Goal: Task Accomplishment & Management: Use online tool/utility

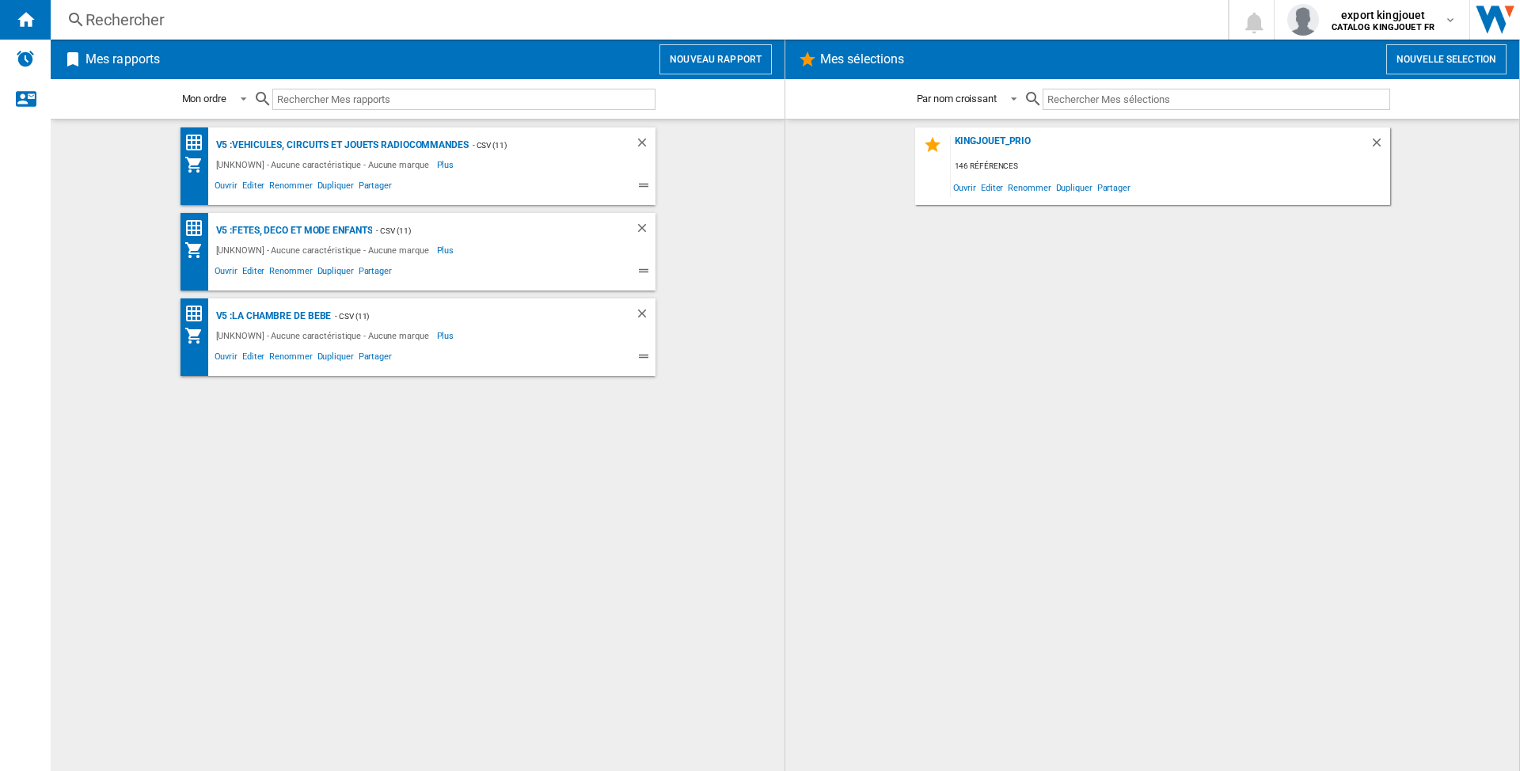
click at [694, 59] on button "Nouveau rapport" at bounding box center [716, 59] width 112 height 30
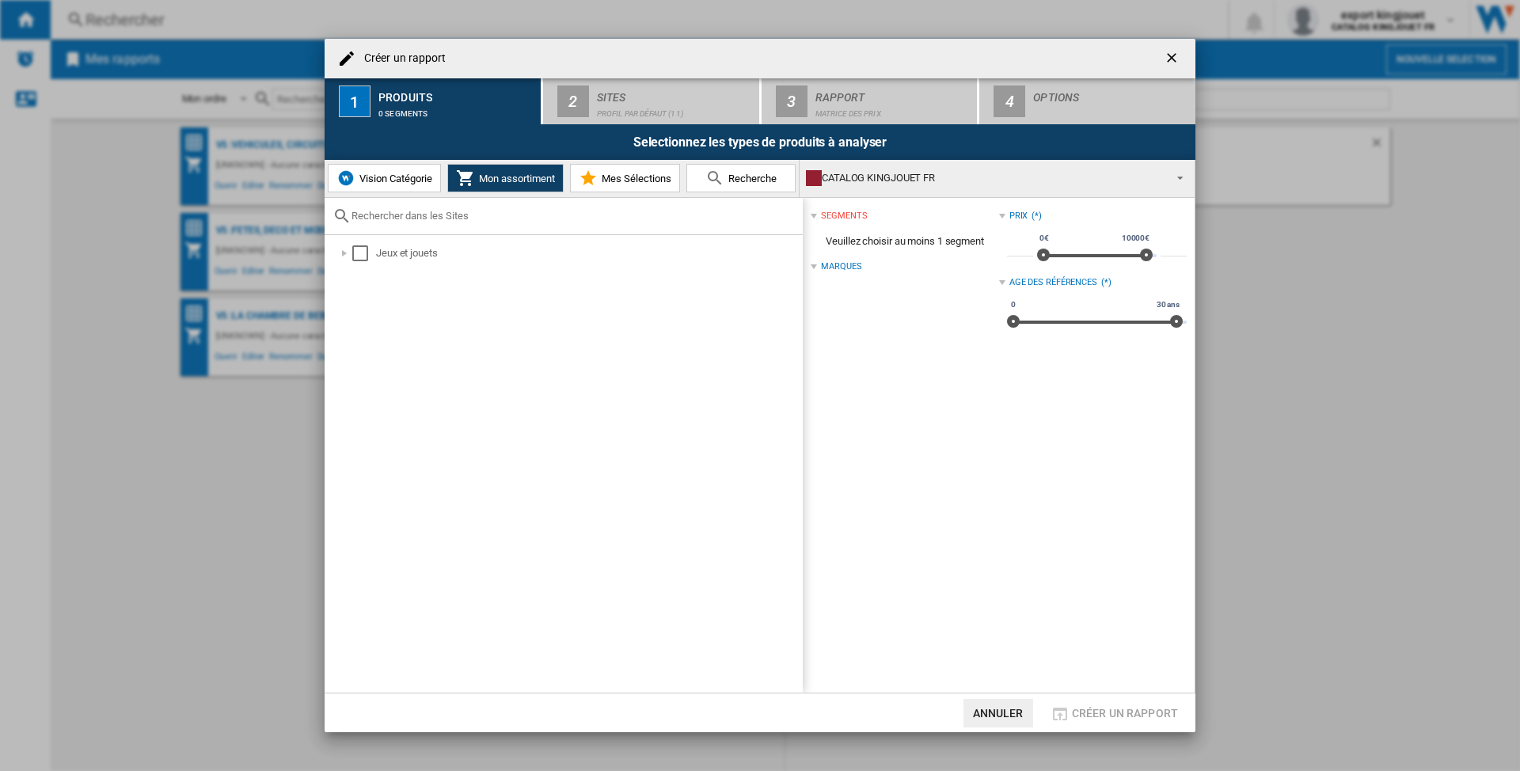
click at [403, 184] on button "Vision Catégorie" at bounding box center [384, 178] width 113 height 29
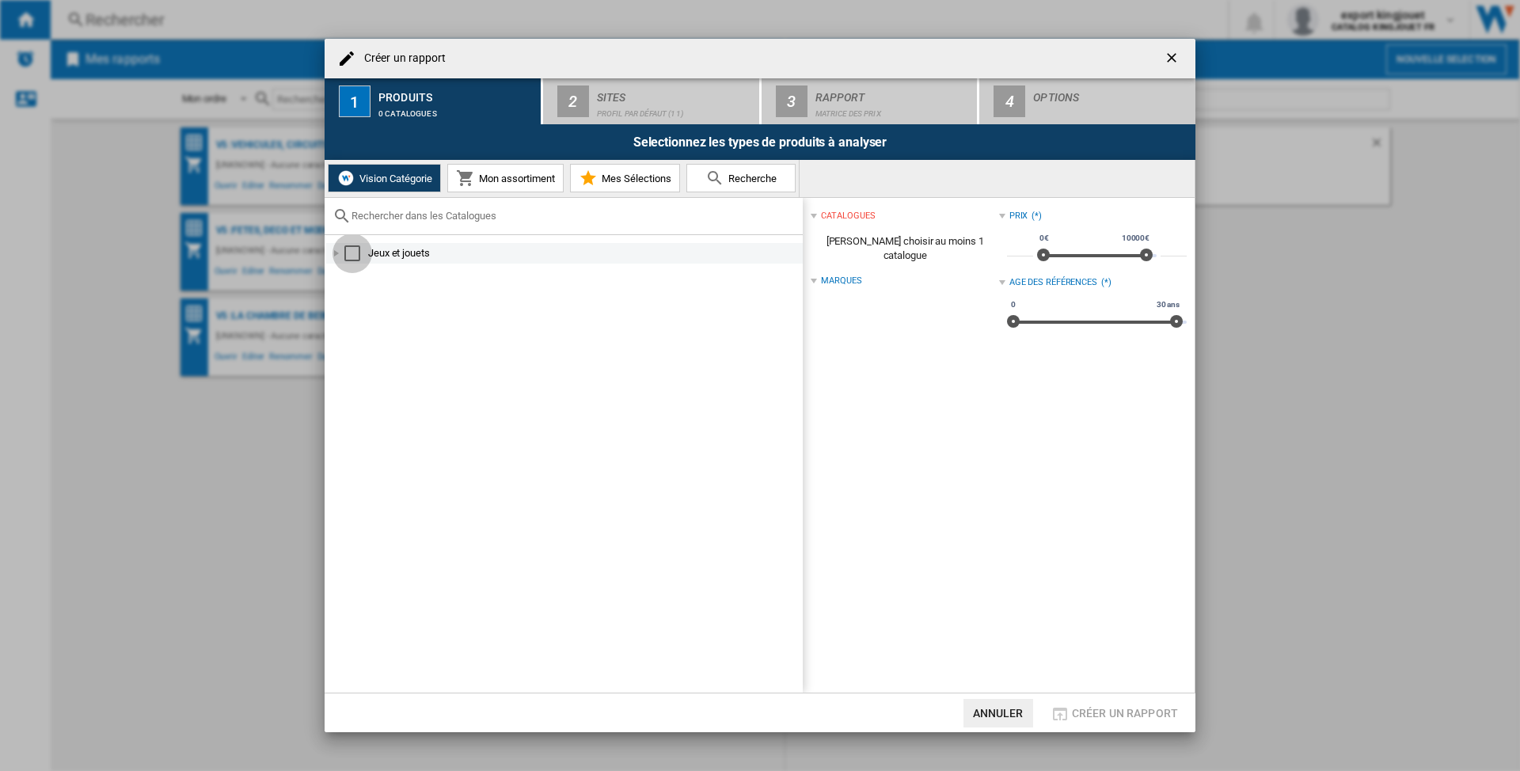
click at [353, 253] on div "Select" at bounding box center [352, 253] width 16 height 16
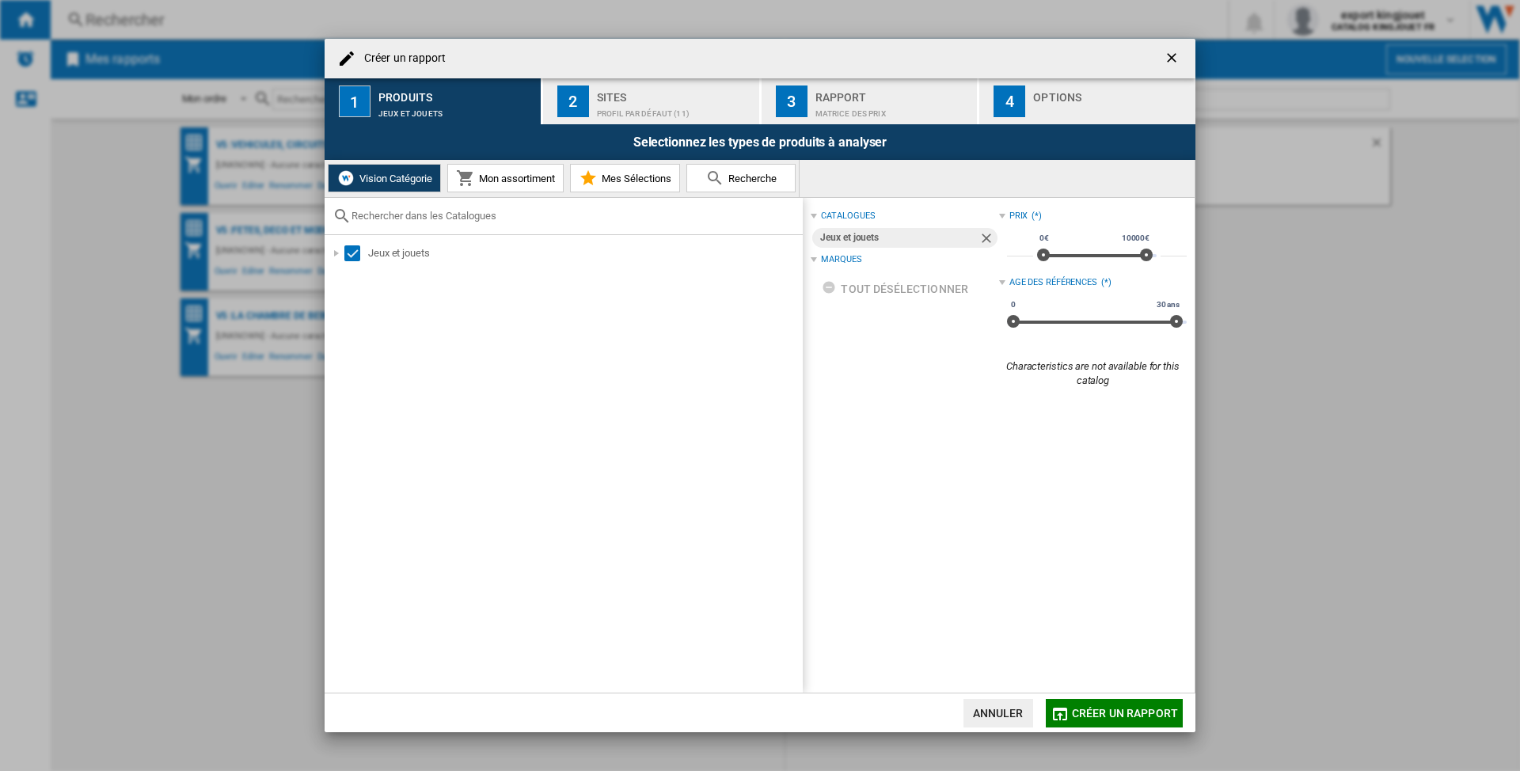
click at [593, 95] on button "2 Sites Profil par défaut (11)" at bounding box center [652, 101] width 218 height 46
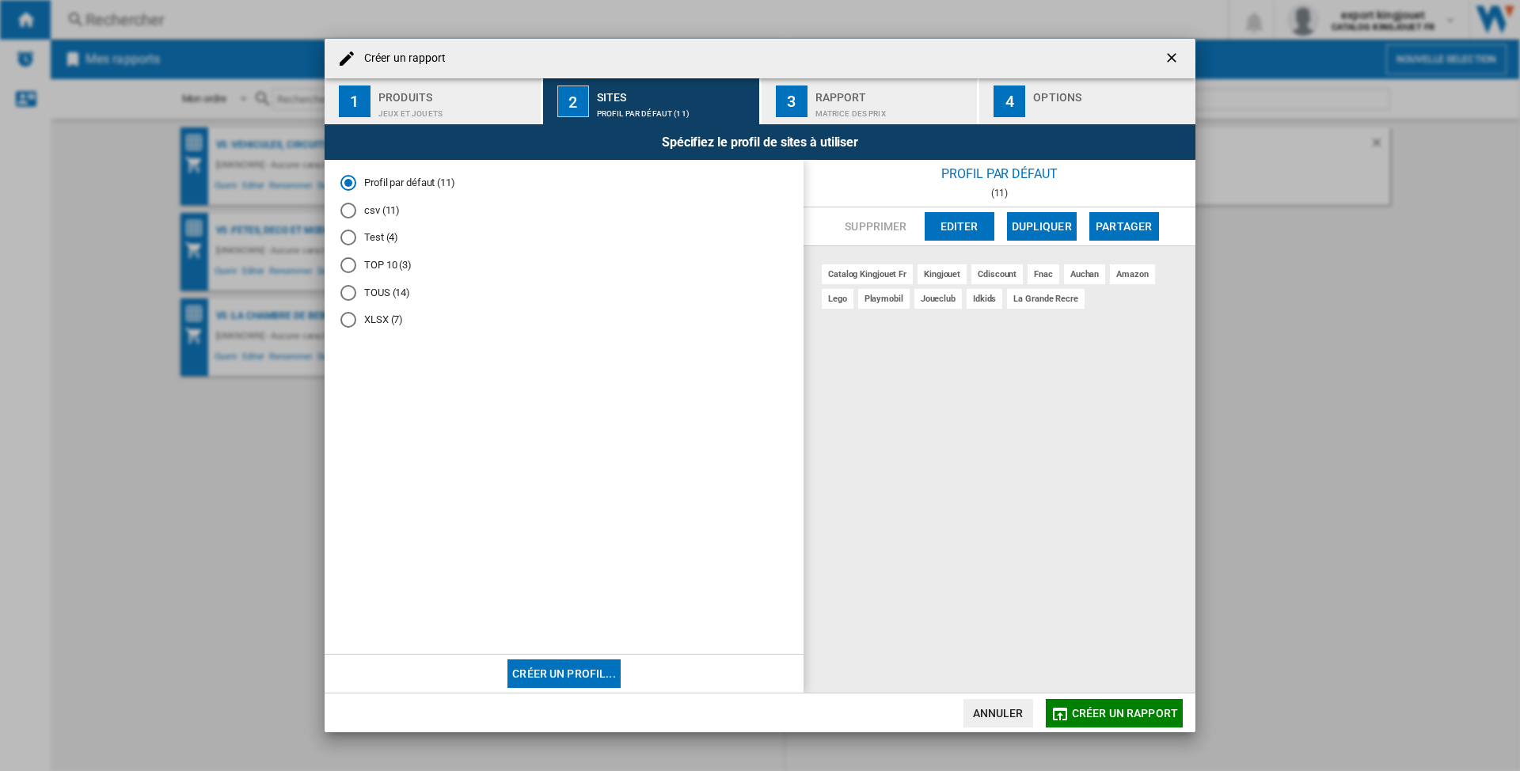
click at [345, 235] on div "Test (4)" at bounding box center [348, 238] width 16 height 16
click at [963, 215] on button "Editer" at bounding box center [960, 226] width 70 height 29
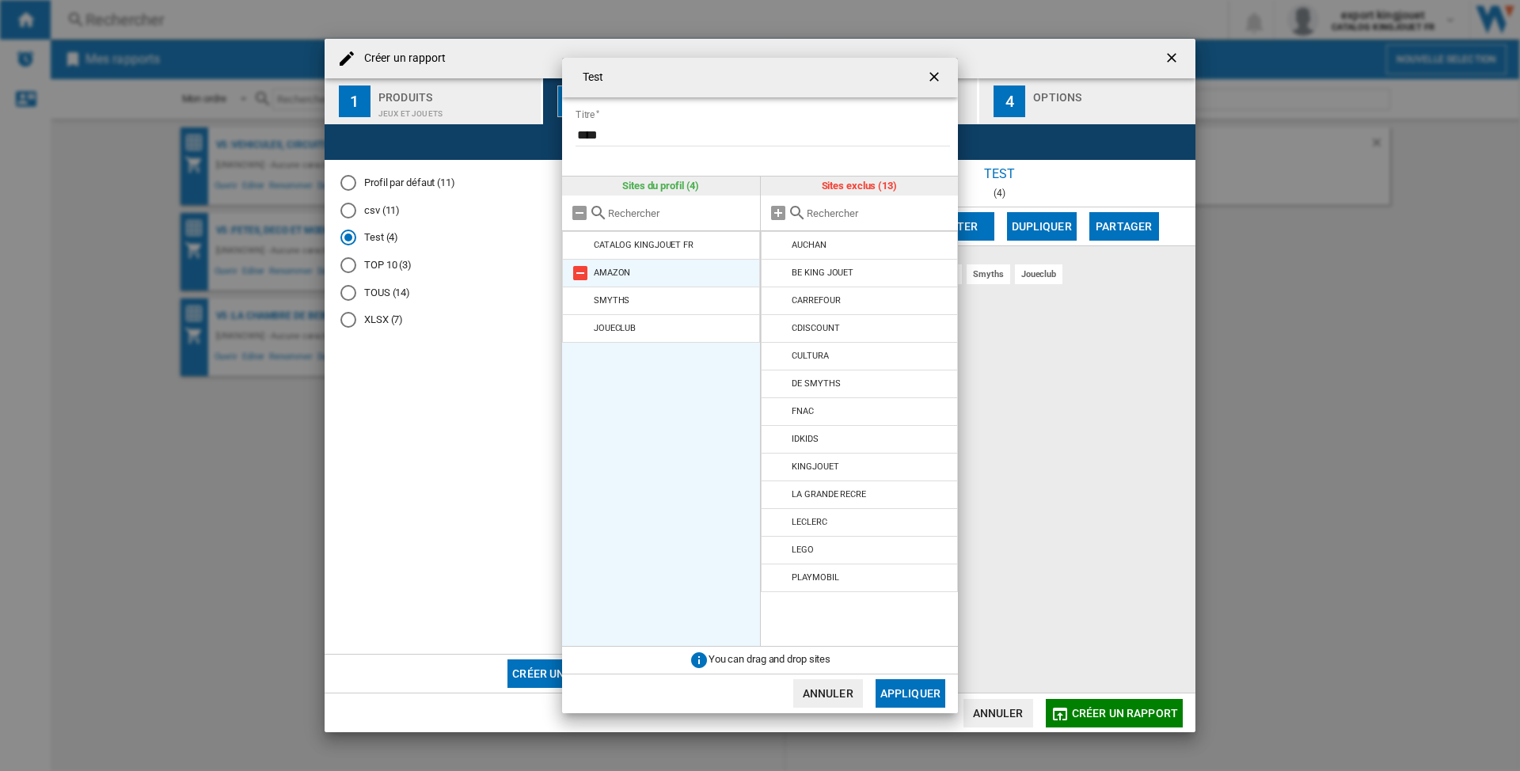
click at [580, 276] on md-icon at bounding box center [580, 273] width 19 height 19
click at [581, 280] on md-icon at bounding box center [580, 273] width 19 height 19
click at [583, 276] on md-icon at bounding box center [580, 273] width 19 height 19
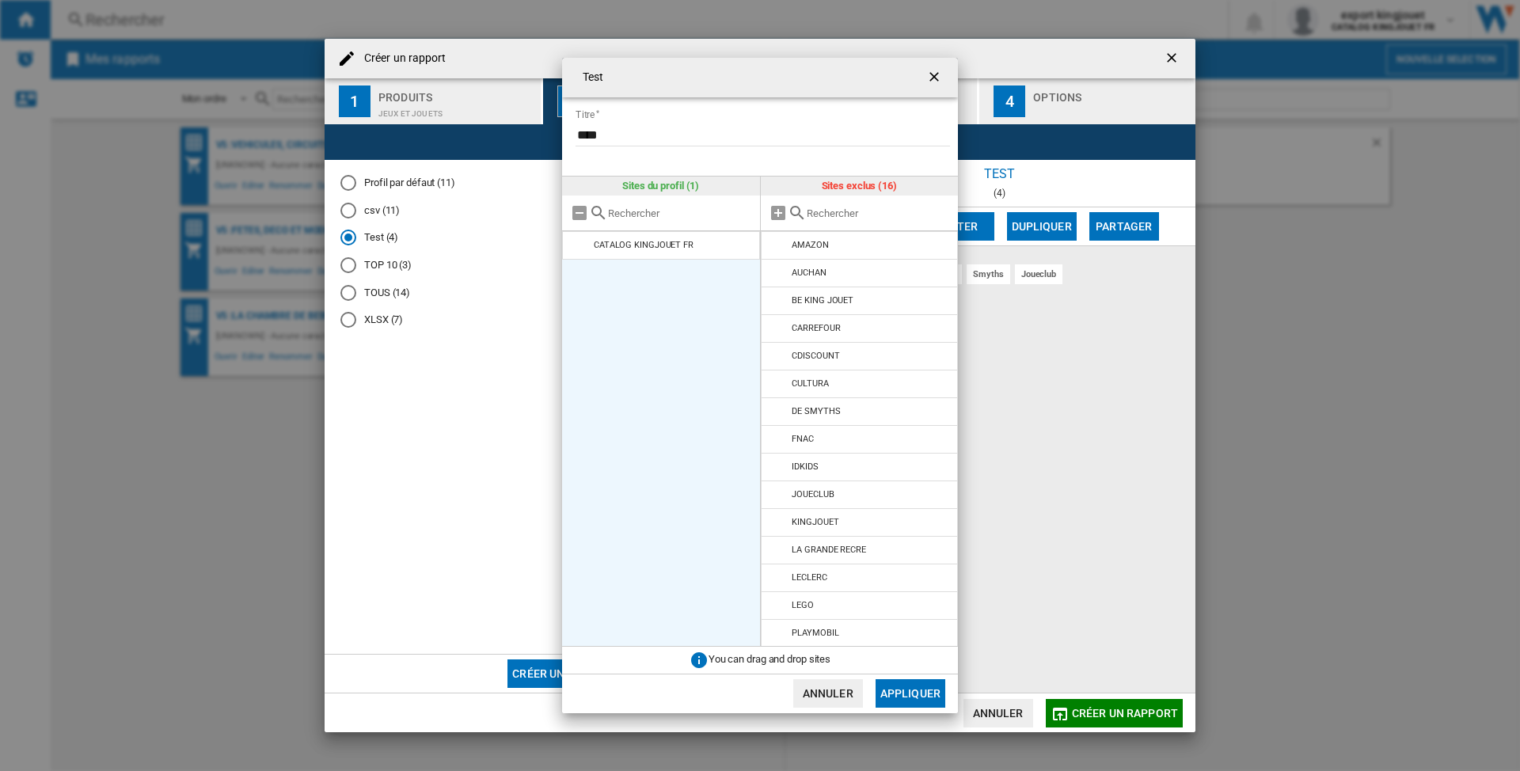
click at [815, 207] on input "text" at bounding box center [879, 213] width 144 height 12
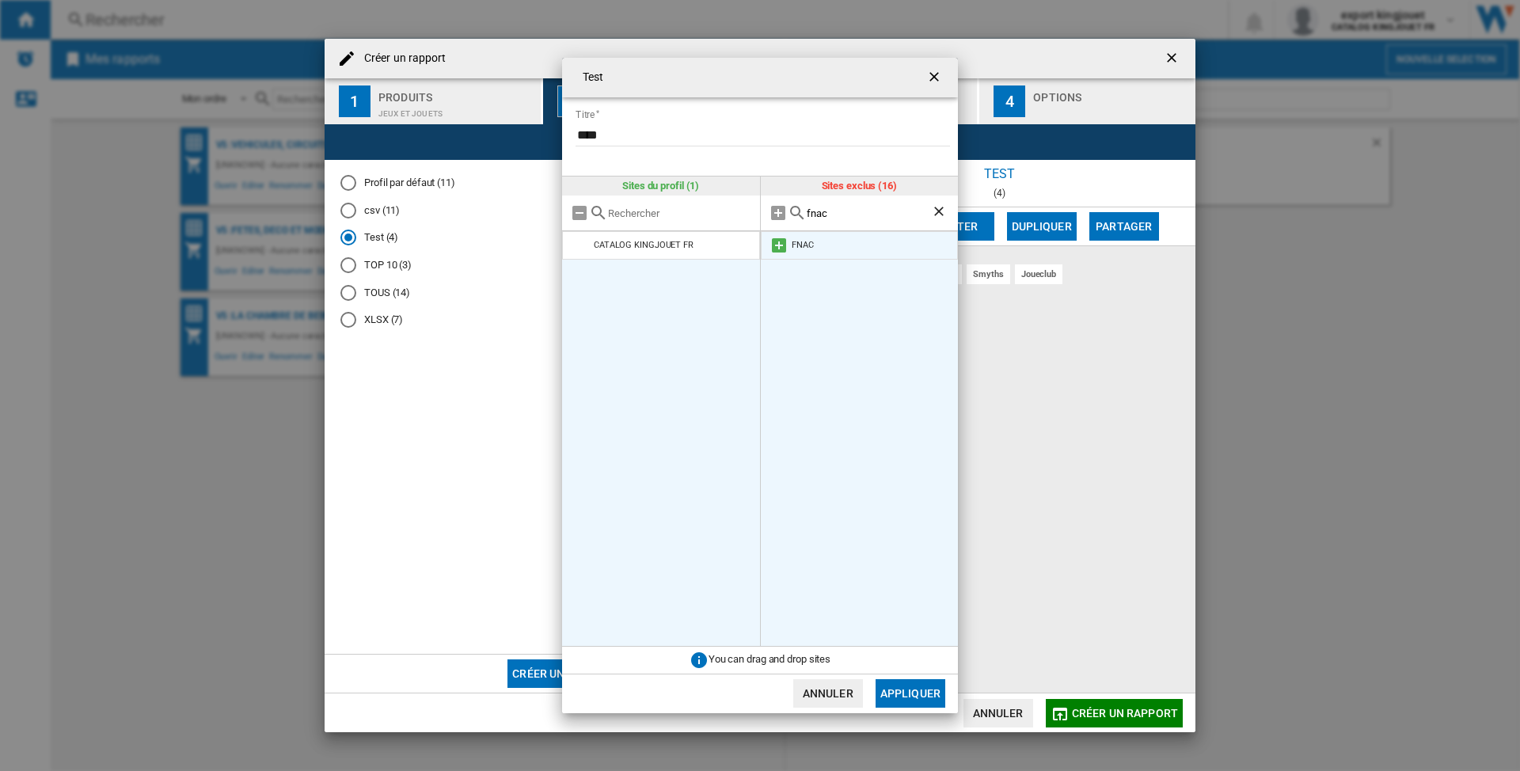
type input "fnac"
click at [779, 247] on md-icon at bounding box center [779, 245] width 19 height 19
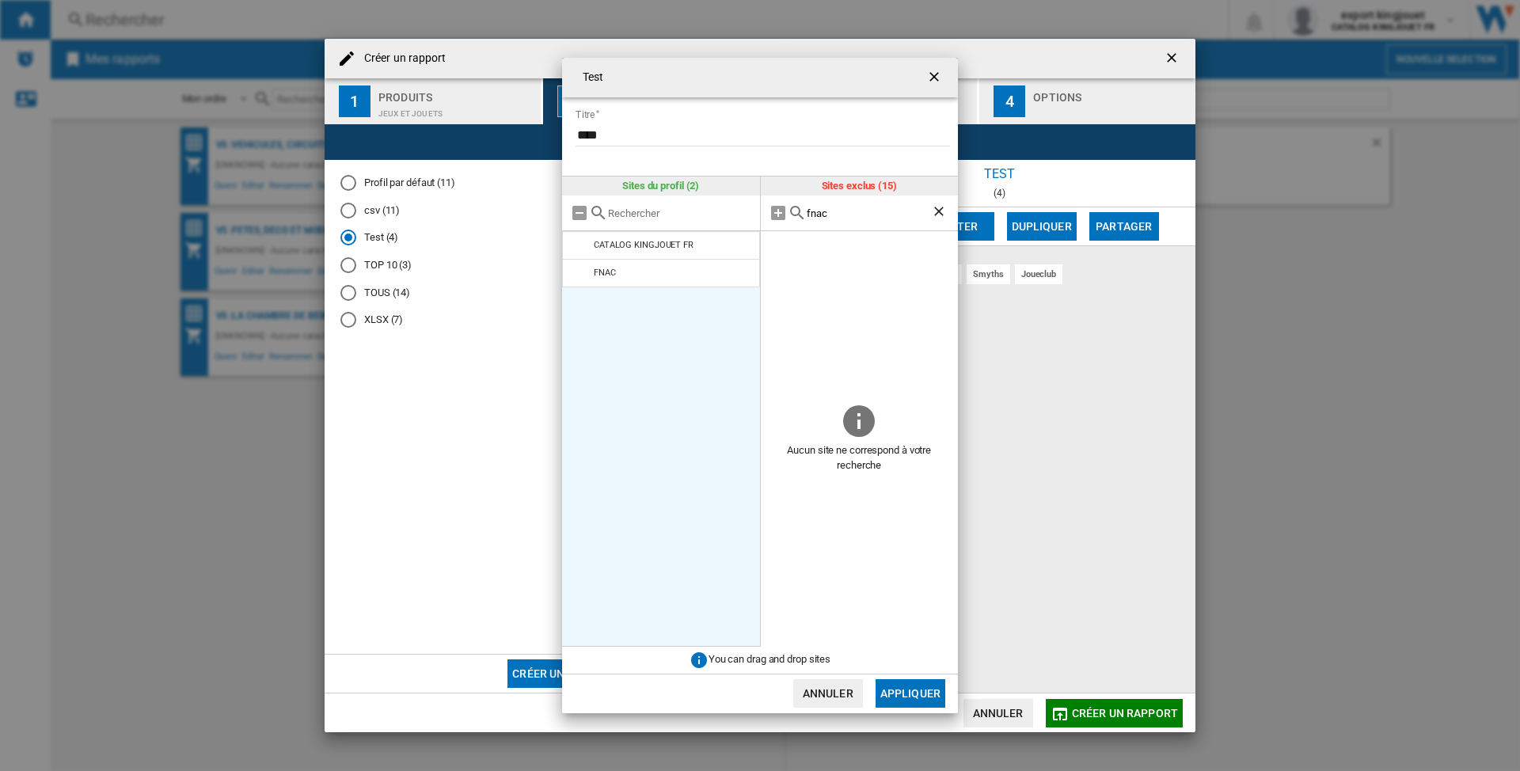
click at [936, 209] on ng-md-icon "Effacer la recherche" at bounding box center [940, 212] width 19 height 19
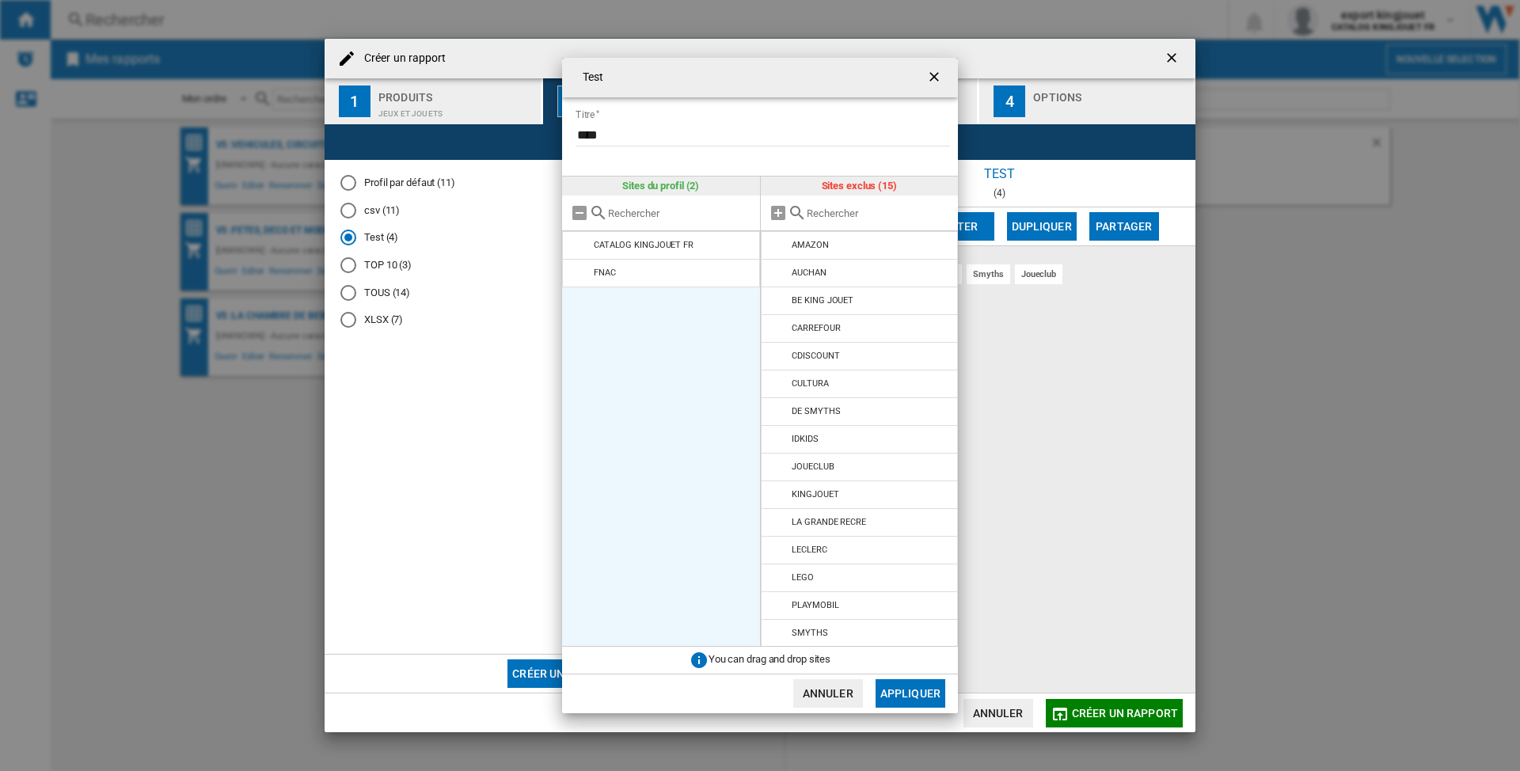
click at [800, 215] on md-icon at bounding box center [797, 212] width 19 height 19
click at [800, 211] on md-icon at bounding box center [797, 212] width 19 height 19
click at [812, 215] on input "text" at bounding box center [879, 213] width 144 height 12
click at [811, 214] on input "text" at bounding box center [879, 213] width 144 height 12
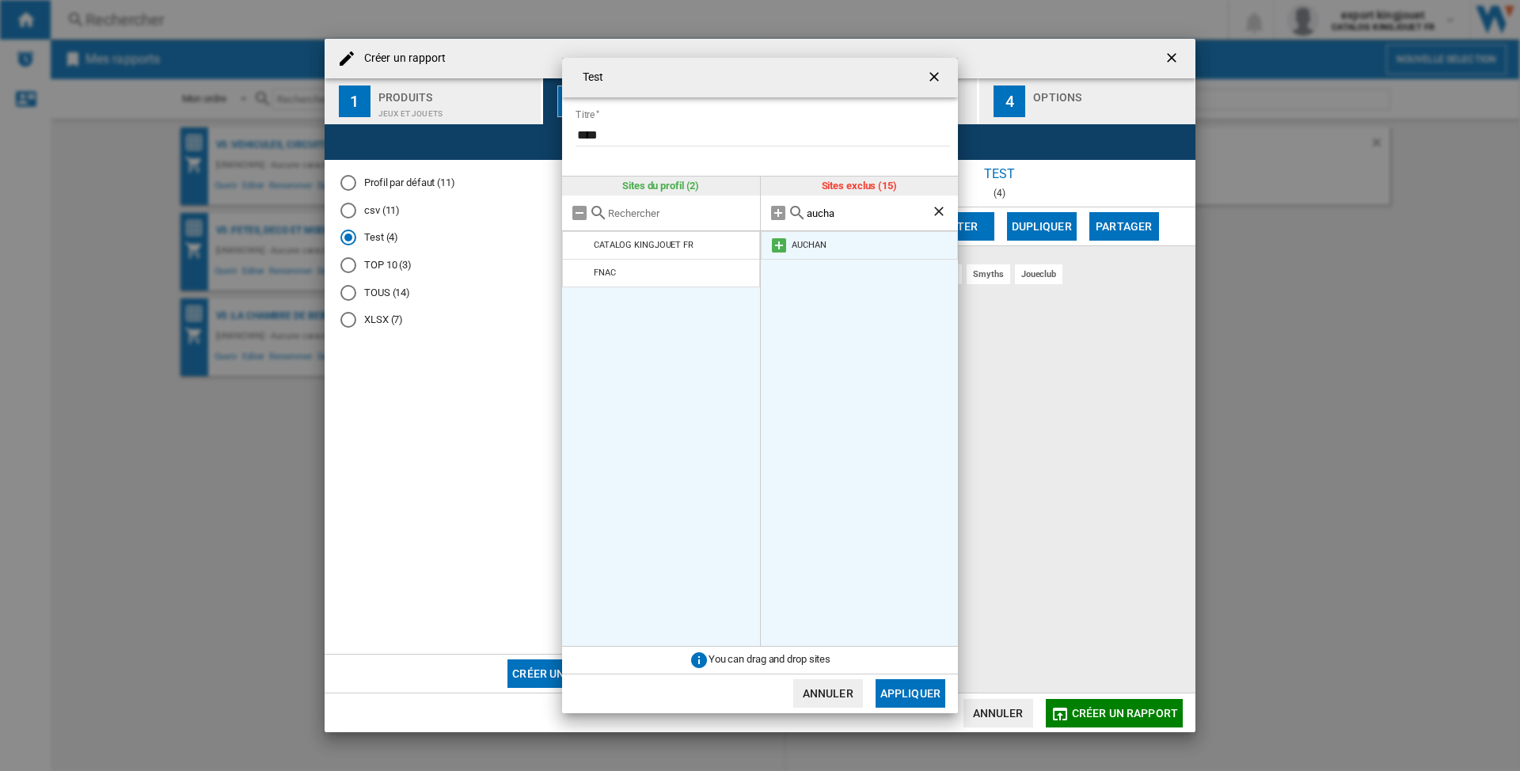
type input "aucha"
click at [778, 244] on md-icon at bounding box center [779, 245] width 19 height 19
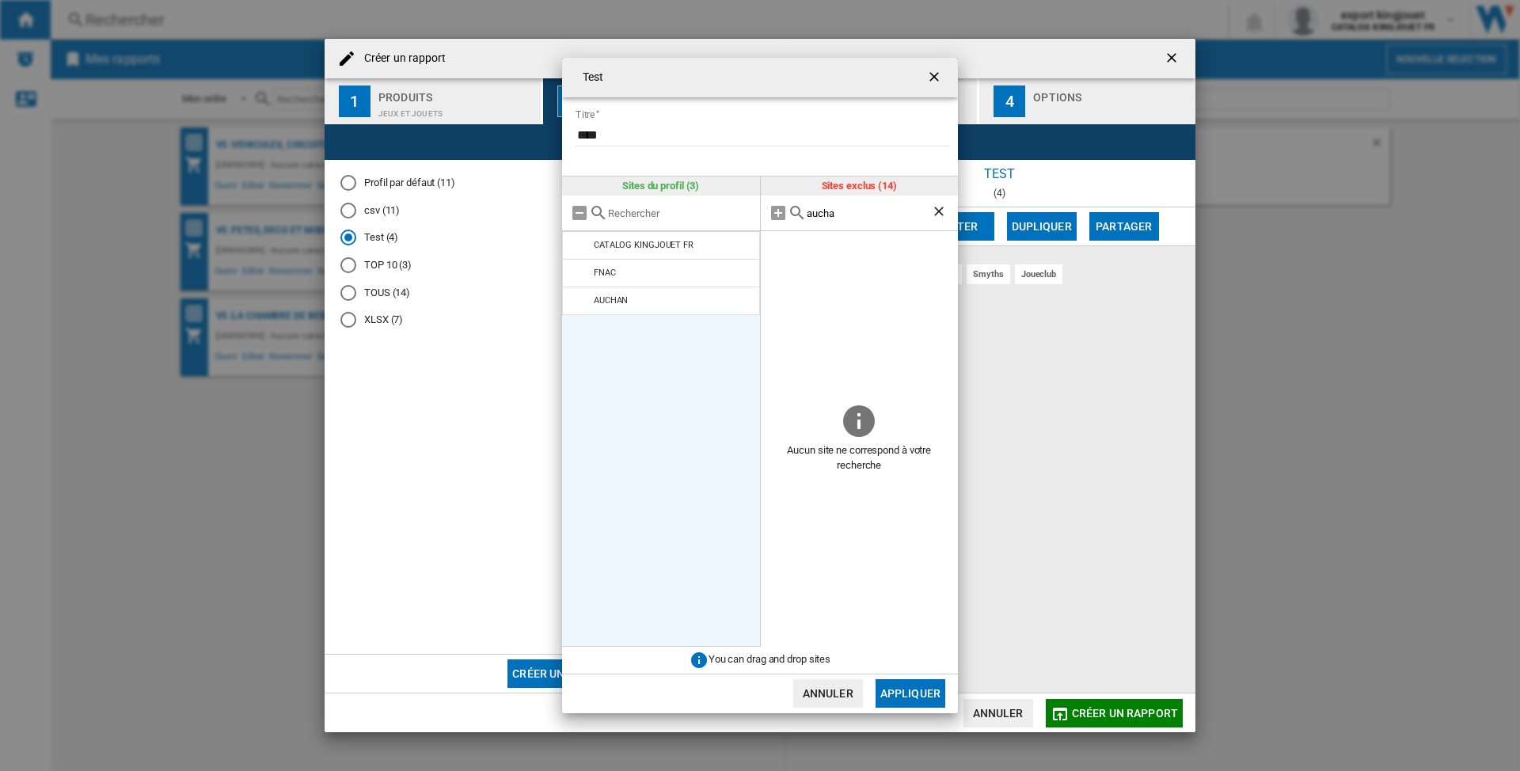
click at [938, 212] on ng-md-icon "Effacer la recherche" at bounding box center [940, 212] width 19 height 19
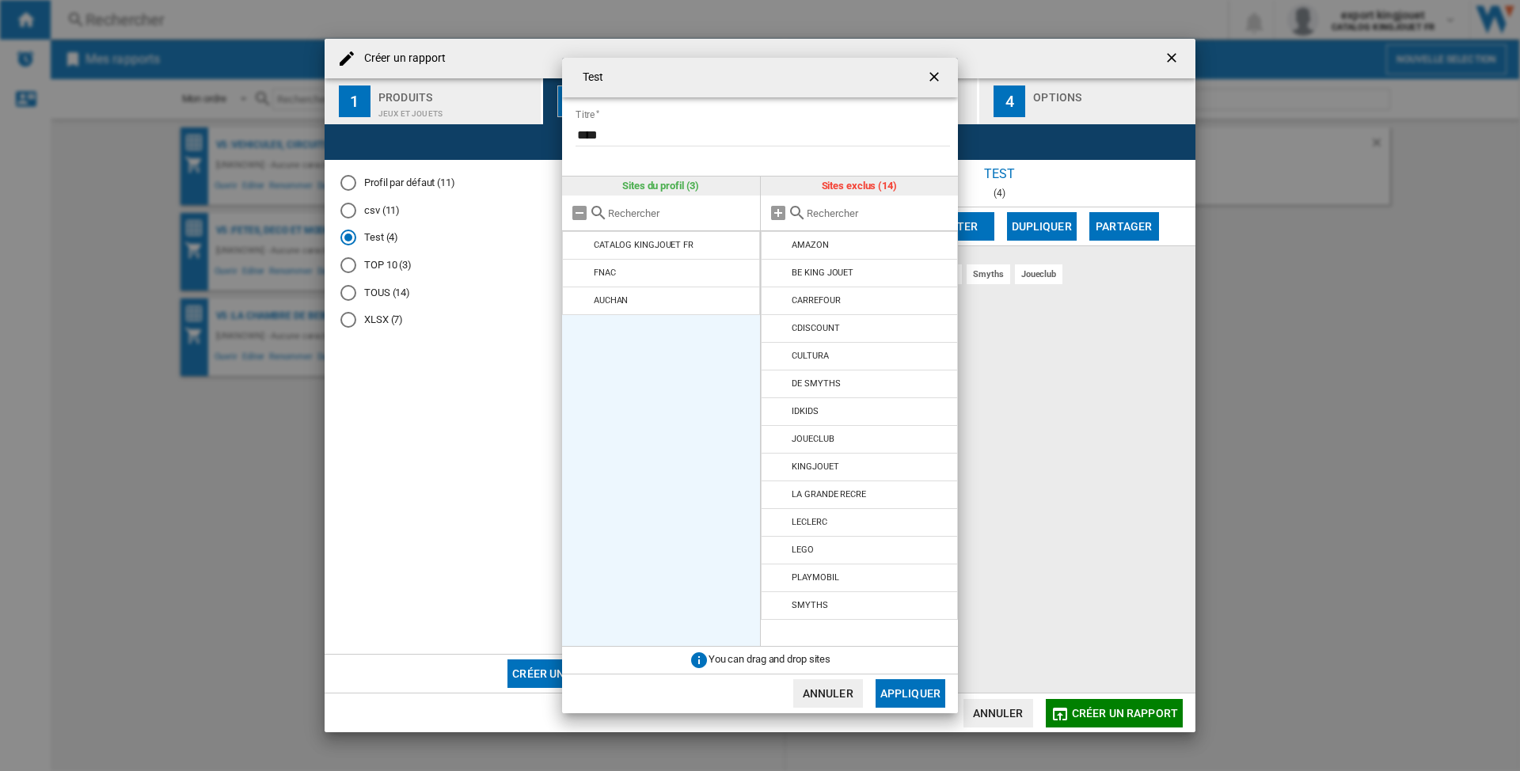
click at [812, 216] on input "text" at bounding box center [879, 213] width 144 height 12
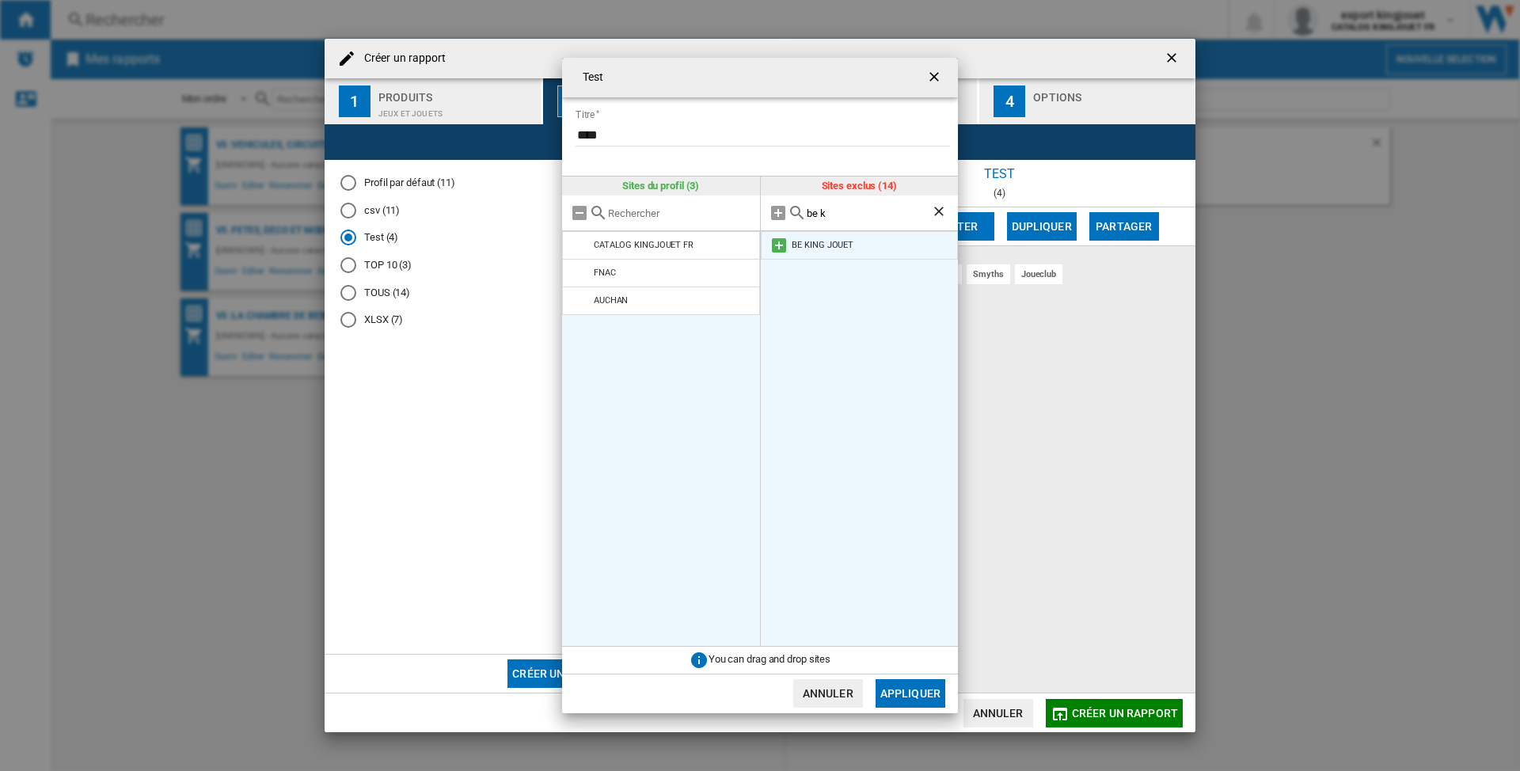
type input "be k"
click at [782, 245] on md-icon at bounding box center [779, 245] width 19 height 19
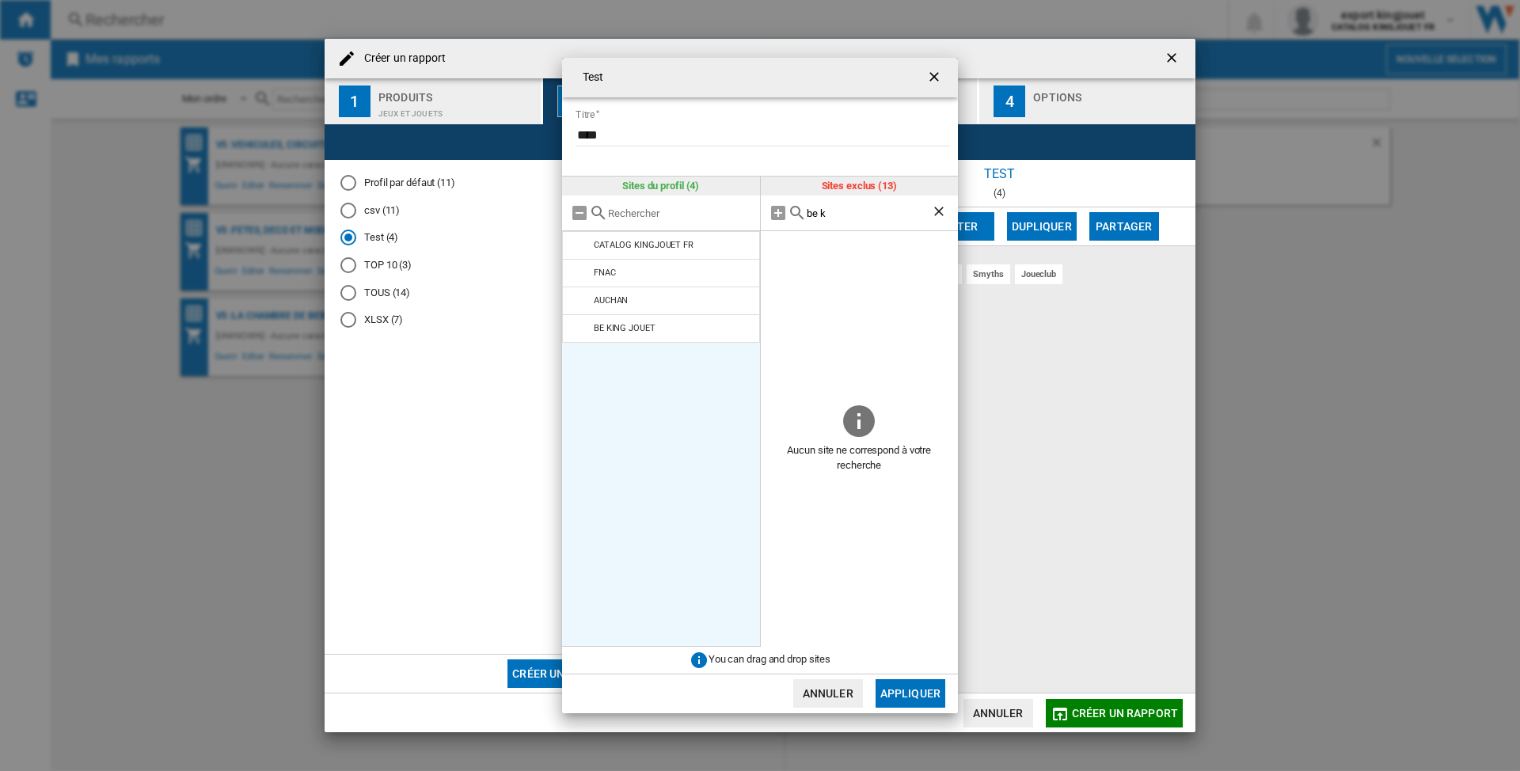
click at [935, 212] on ng-md-icon "Effacer la recherche" at bounding box center [940, 212] width 19 height 19
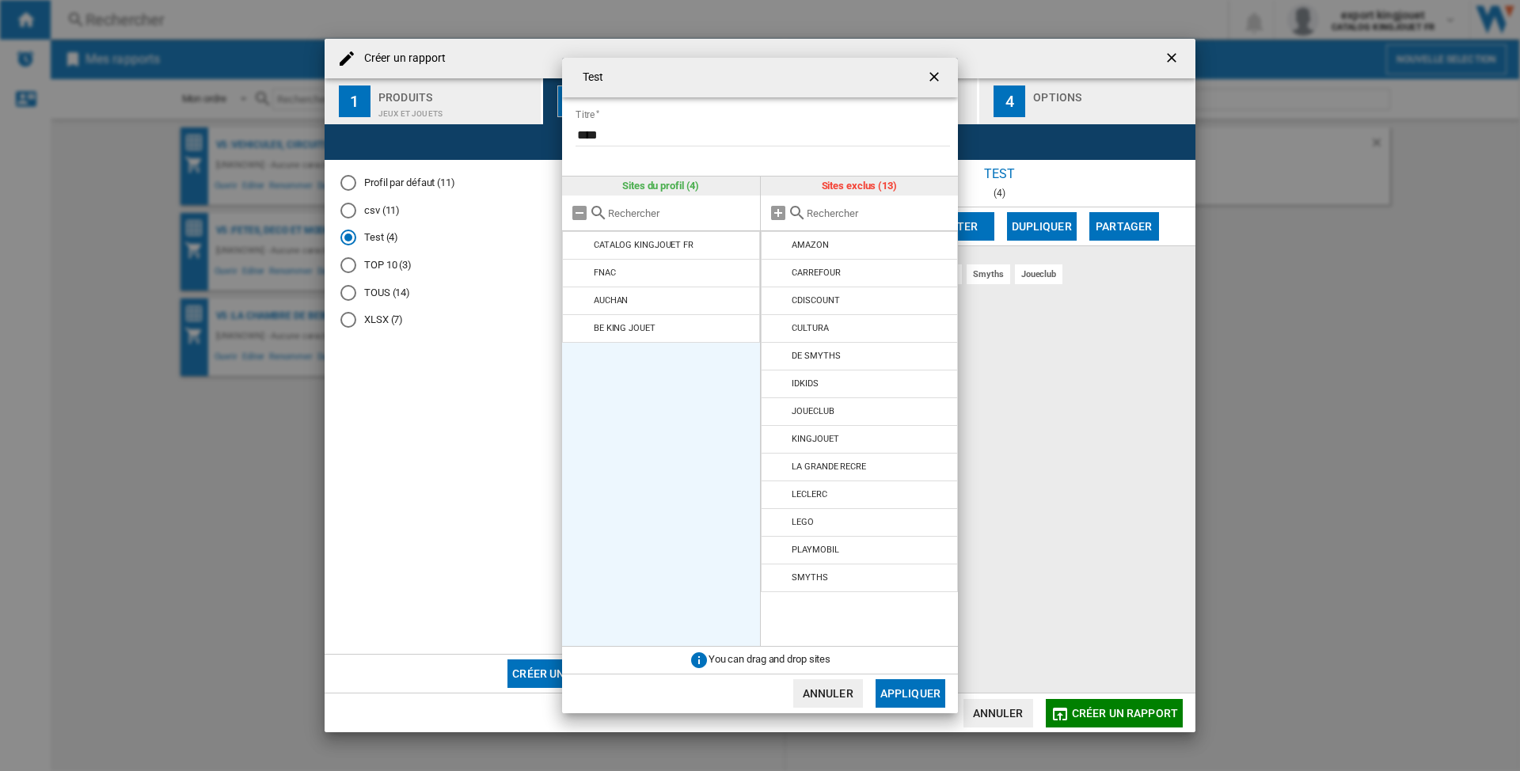
click at [798, 211] on md-icon at bounding box center [797, 212] width 19 height 19
click at [805, 211] on md-icon at bounding box center [797, 212] width 19 height 19
click at [808, 210] on input "text" at bounding box center [879, 213] width 144 height 12
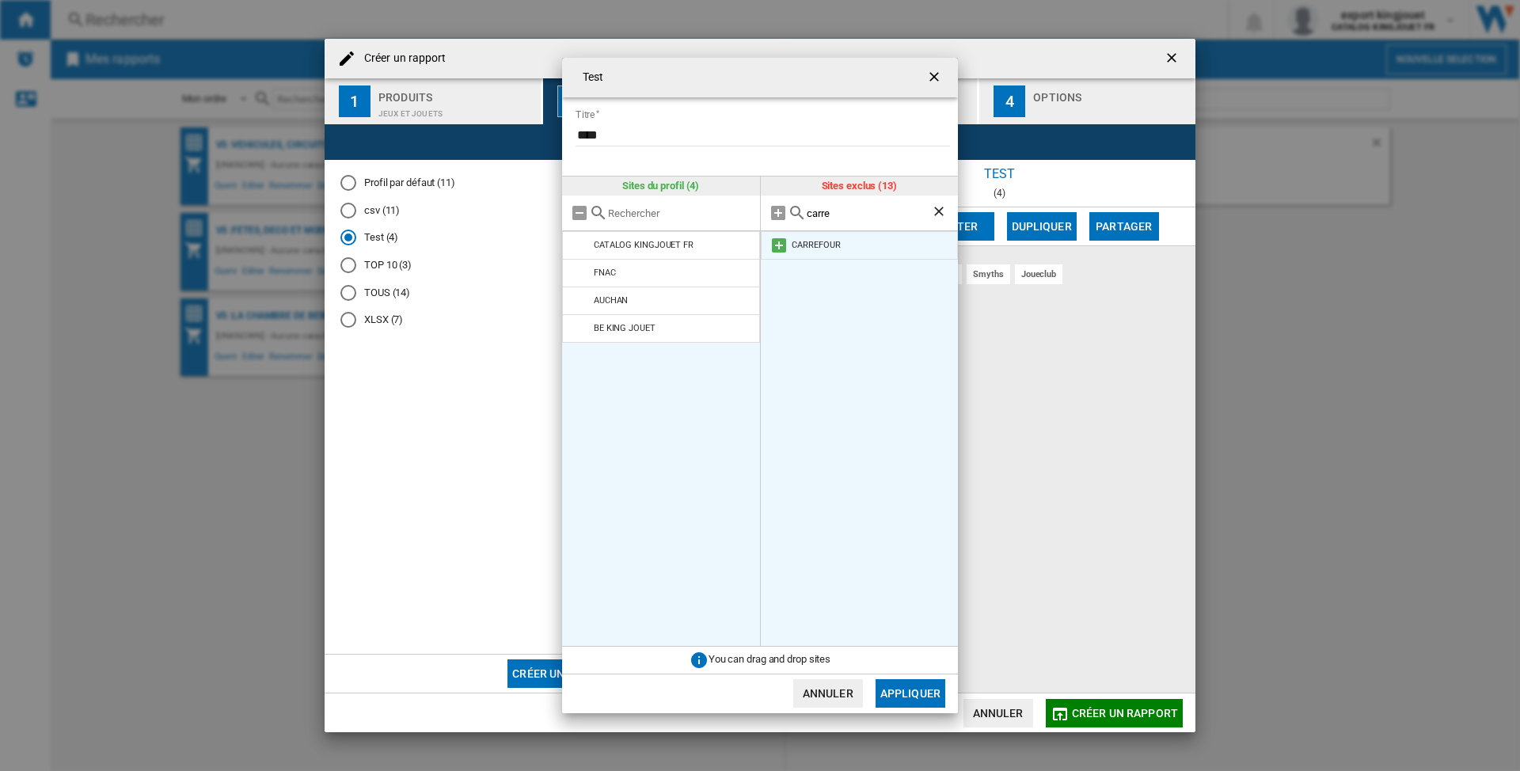
type input "carre"
click at [776, 239] on md-icon at bounding box center [779, 245] width 19 height 19
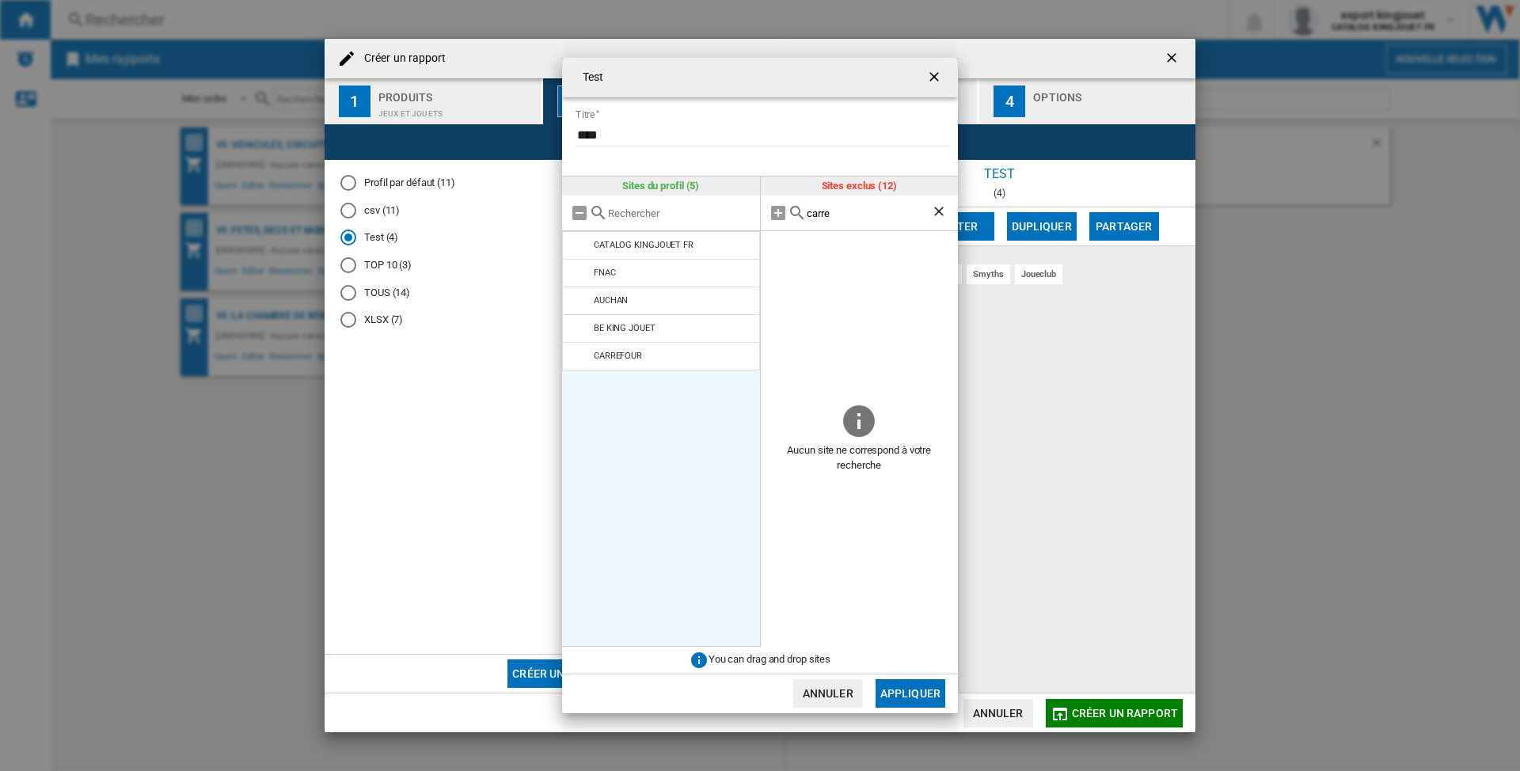
click at [933, 209] on ng-md-icon "Effacer la recherche" at bounding box center [940, 212] width 19 height 19
click at [808, 219] on input "text" at bounding box center [879, 213] width 144 height 12
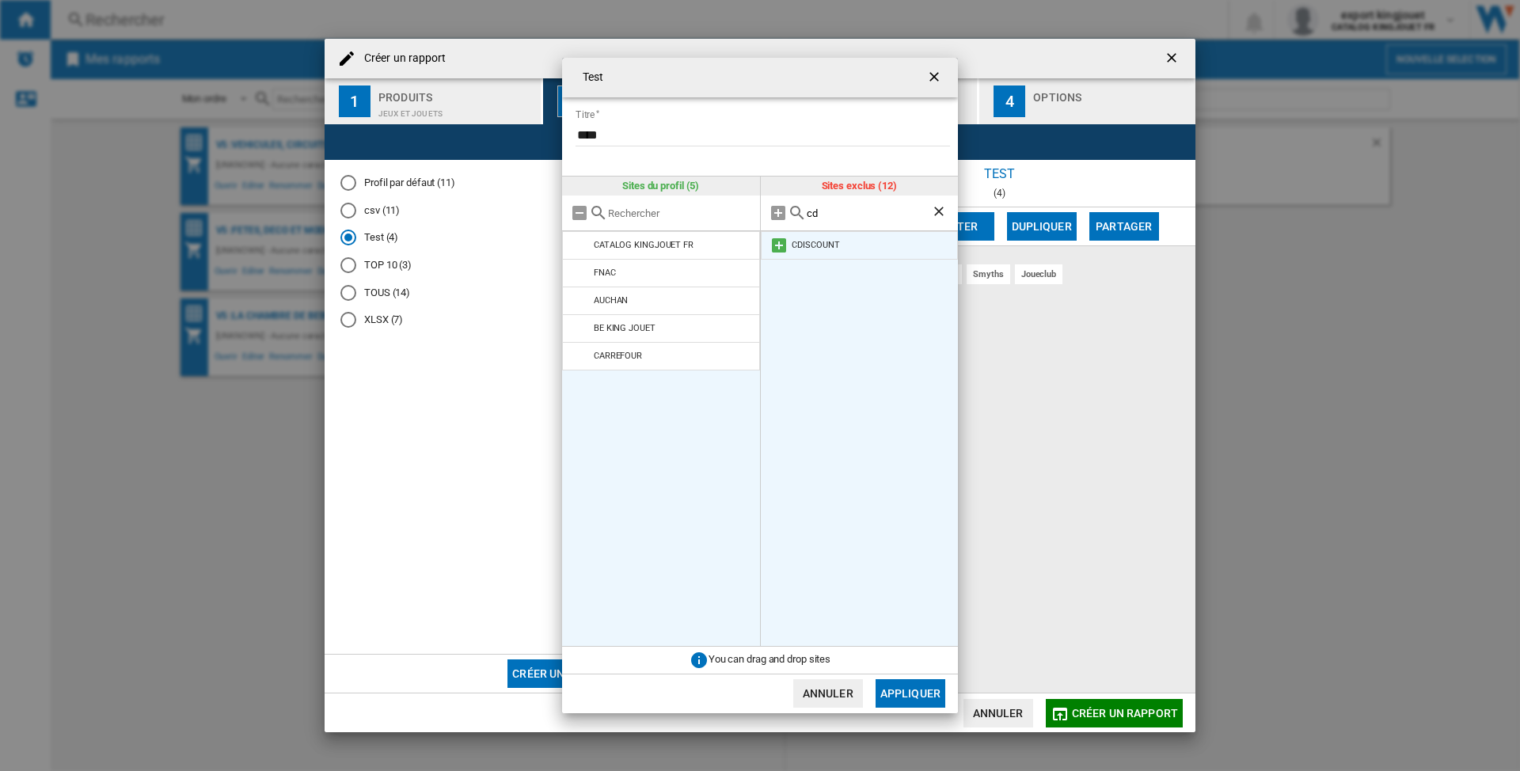
type input "cd"
click at [780, 242] on md-icon at bounding box center [779, 245] width 19 height 19
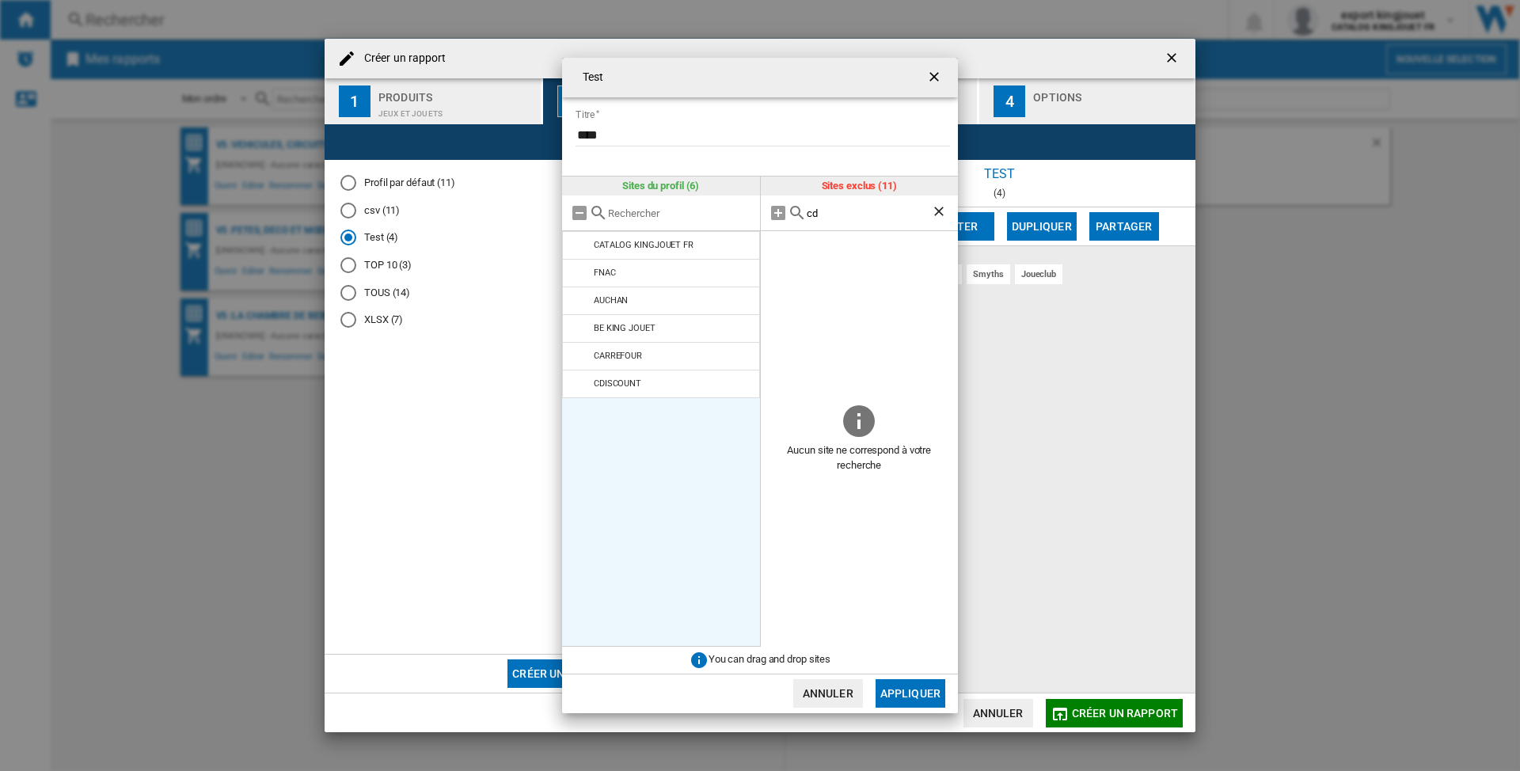
drag, startPoint x: 938, startPoint y: 206, endPoint x: 879, endPoint y: 209, distance: 59.5
click at [938, 206] on ng-md-icon "Effacer la recherche" at bounding box center [940, 212] width 19 height 19
click at [818, 213] on input "text" at bounding box center [879, 213] width 144 height 12
click at [823, 214] on input "text" at bounding box center [879, 213] width 144 height 12
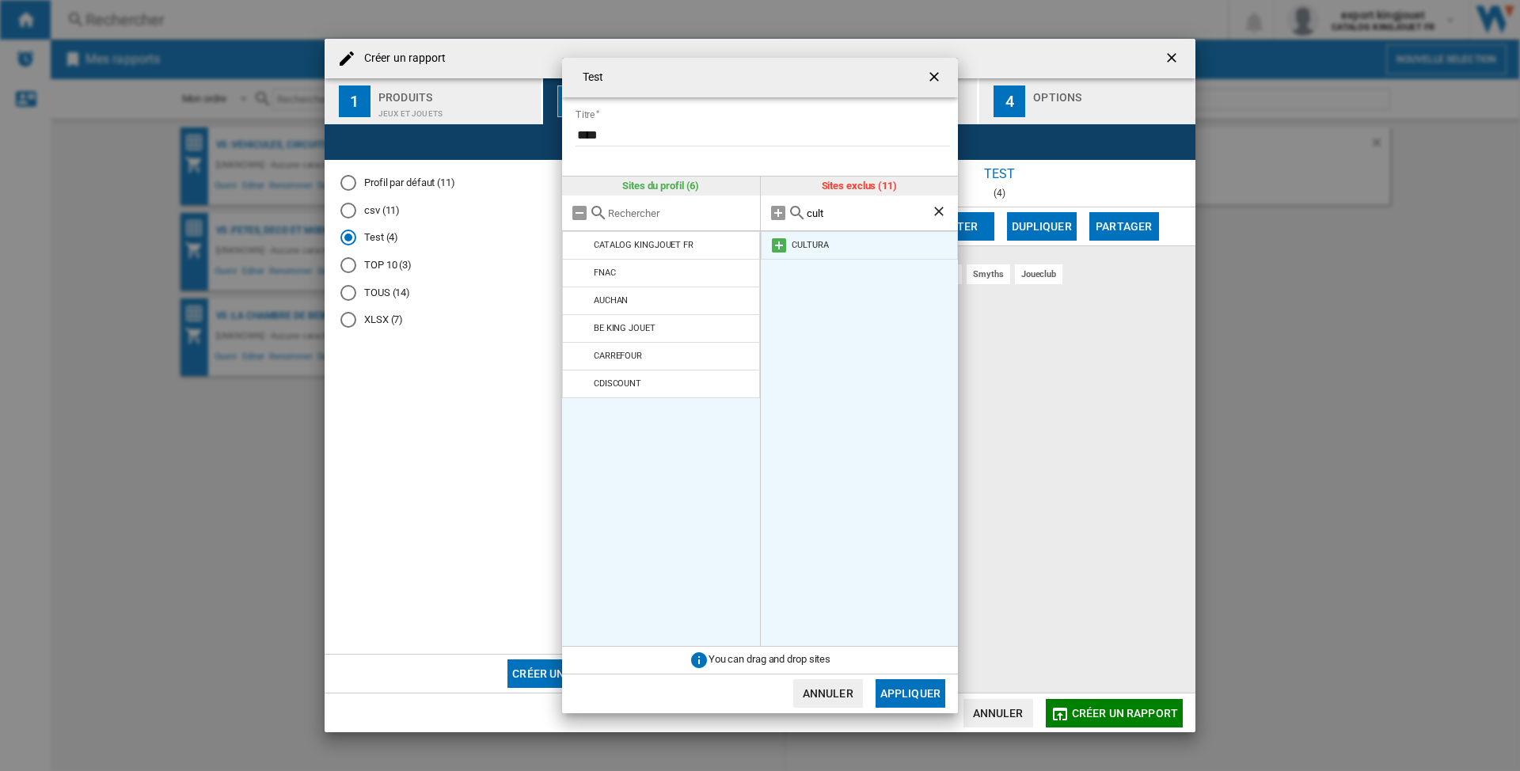
type input "cult"
click at [783, 242] on md-icon at bounding box center [779, 245] width 19 height 19
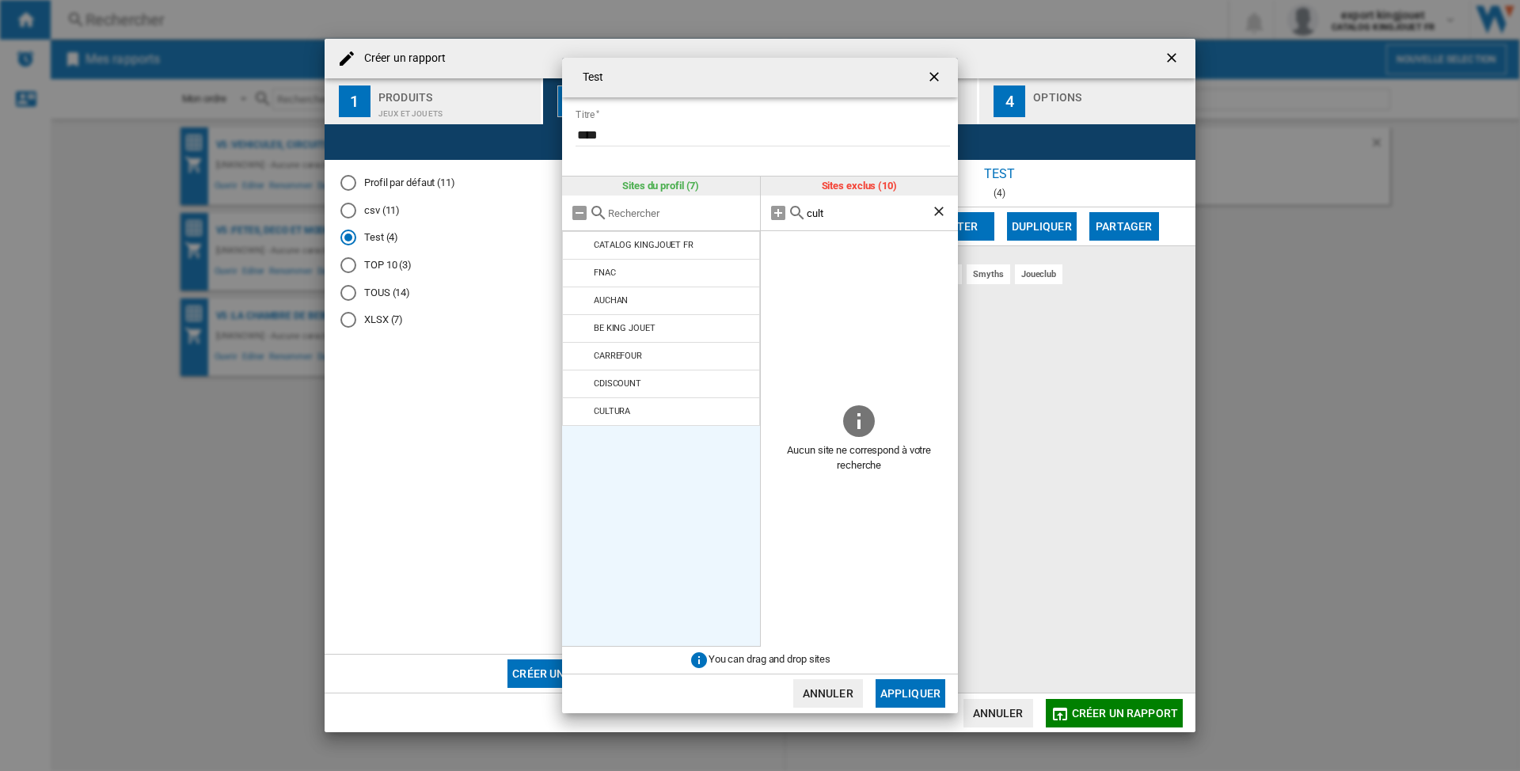
click at [939, 210] on ng-md-icon "Effacer la recherche" at bounding box center [940, 212] width 19 height 19
click at [835, 216] on input "text" at bounding box center [879, 213] width 144 height 12
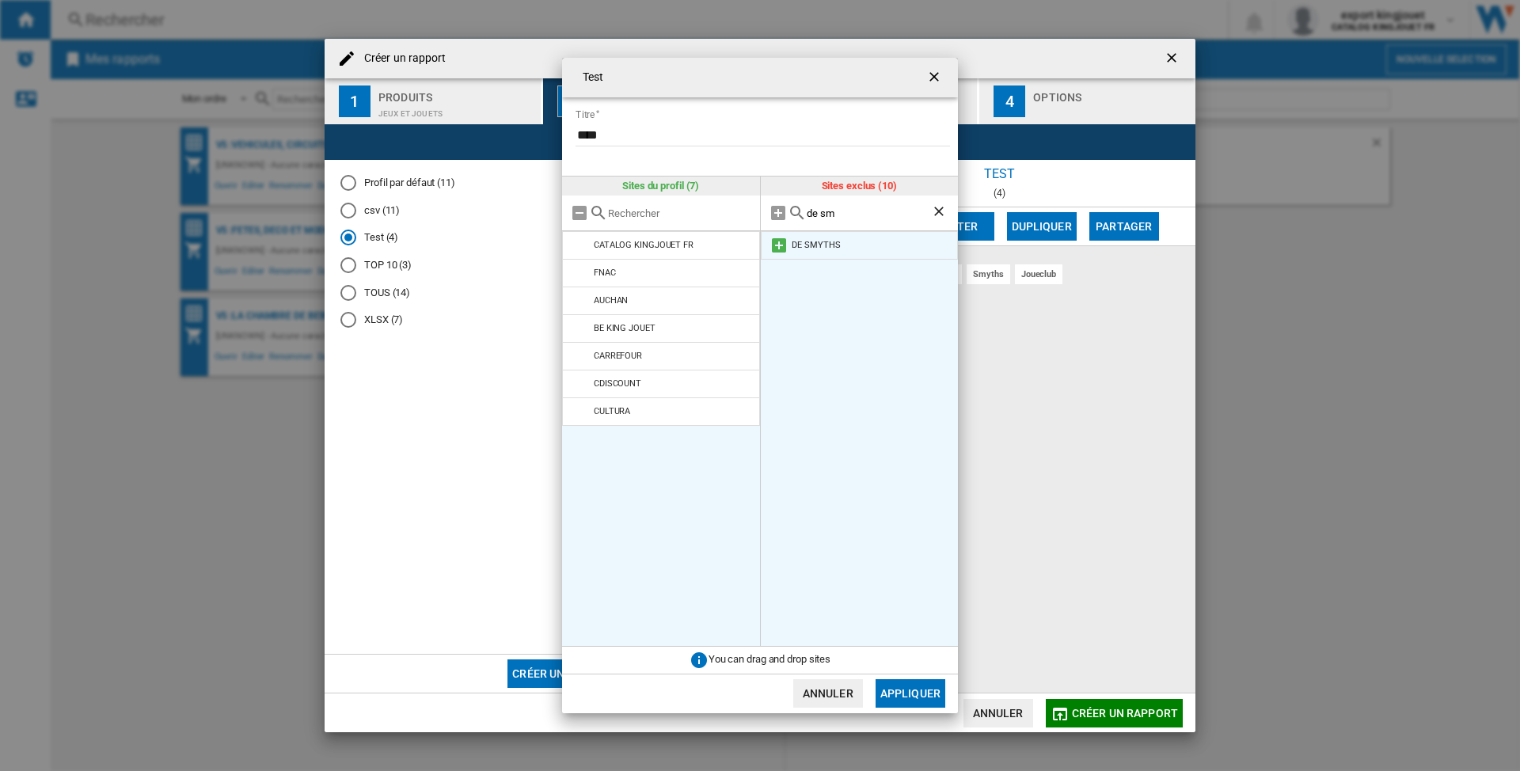
type input "de sm"
click at [779, 247] on md-icon at bounding box center [779, 245] width 19 height 19
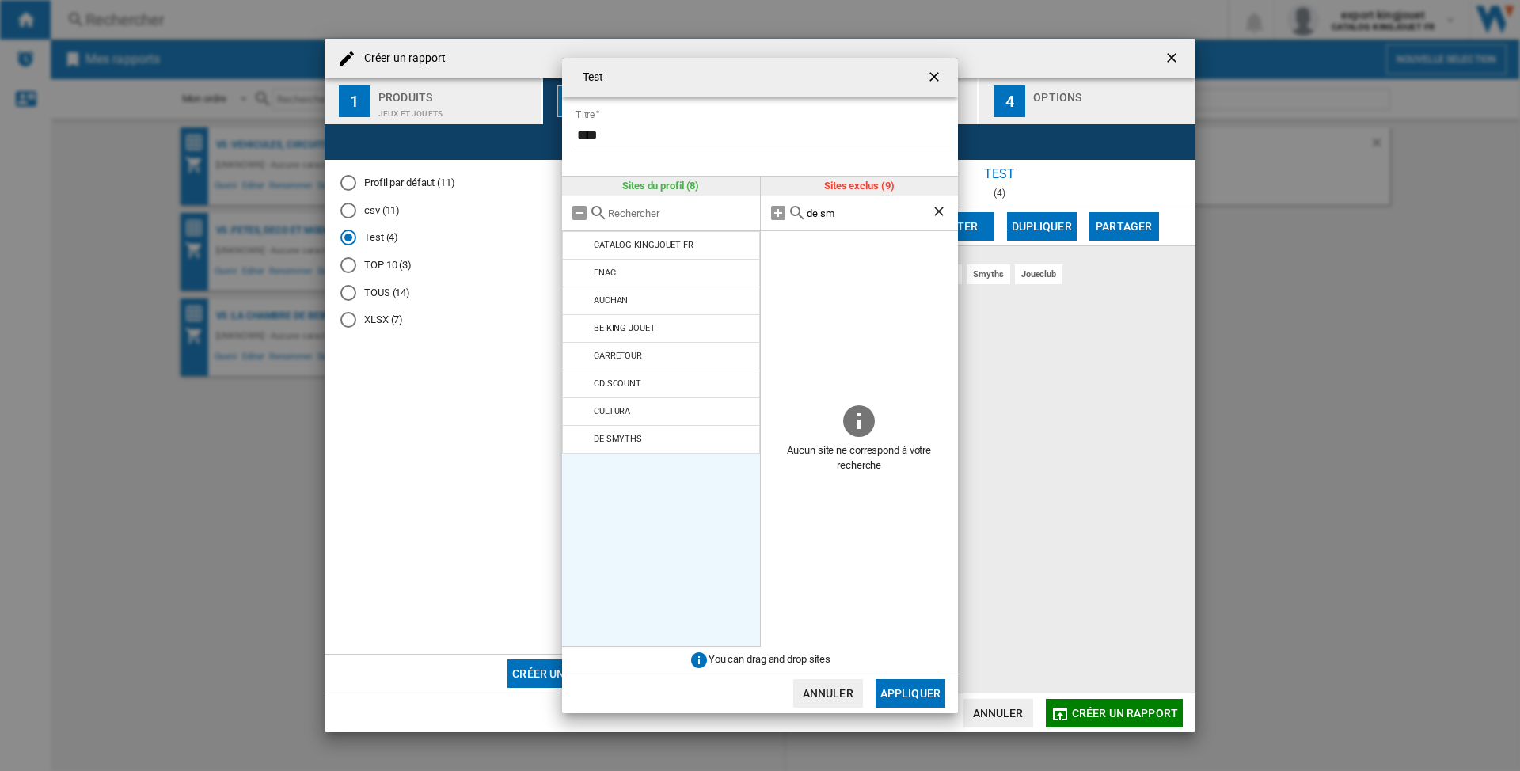
click at [936, 211] on ng-md-icon "Effacer la recherche" at bounding box center [940, 212] width 19 height 19
click at [809, 217] on input "text" at bounding box center [879, 213] width 144 height 12
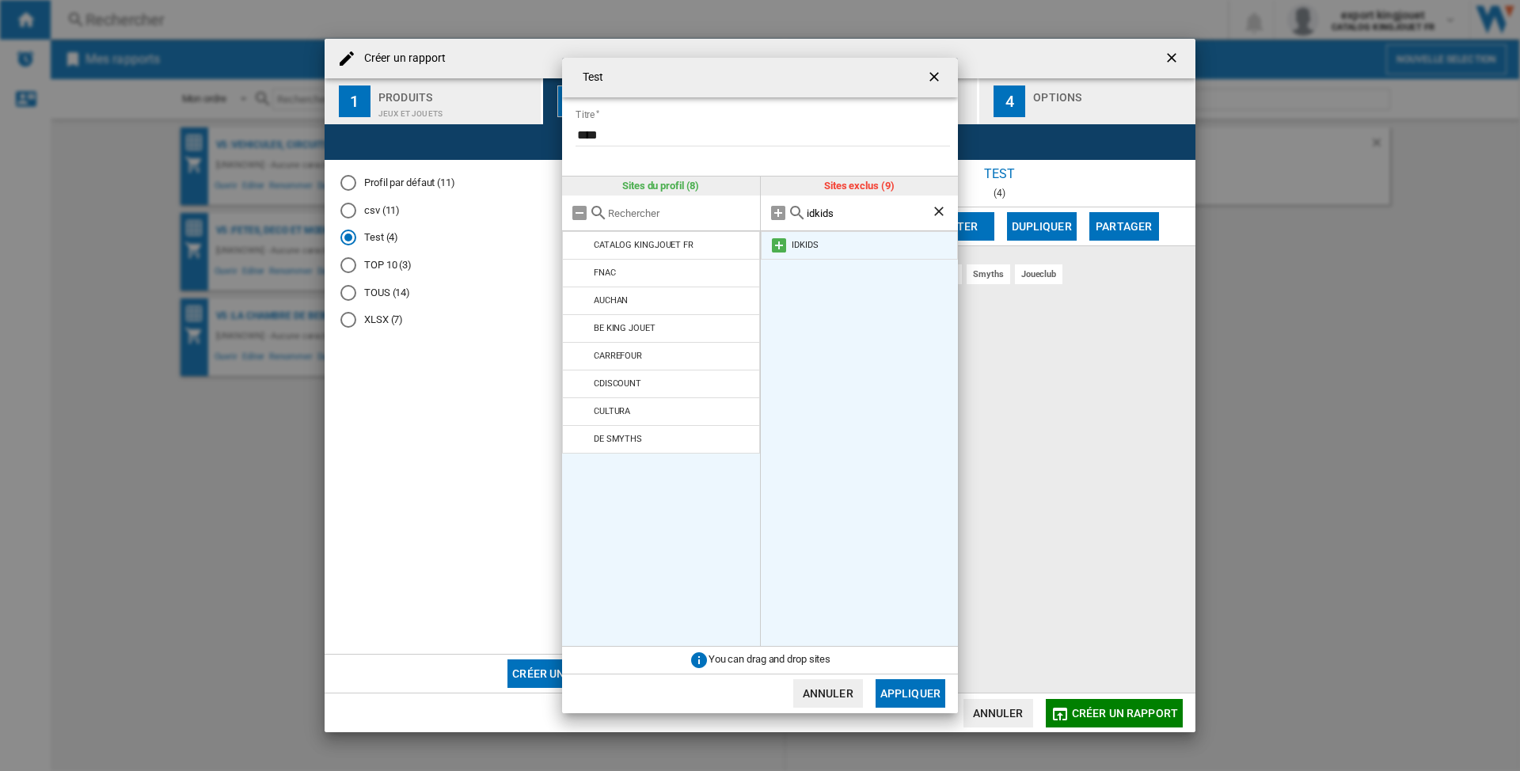
type input "idkids"
click at [776, 248] on md-icon at bounding box center [779, 245] width 19 height 19
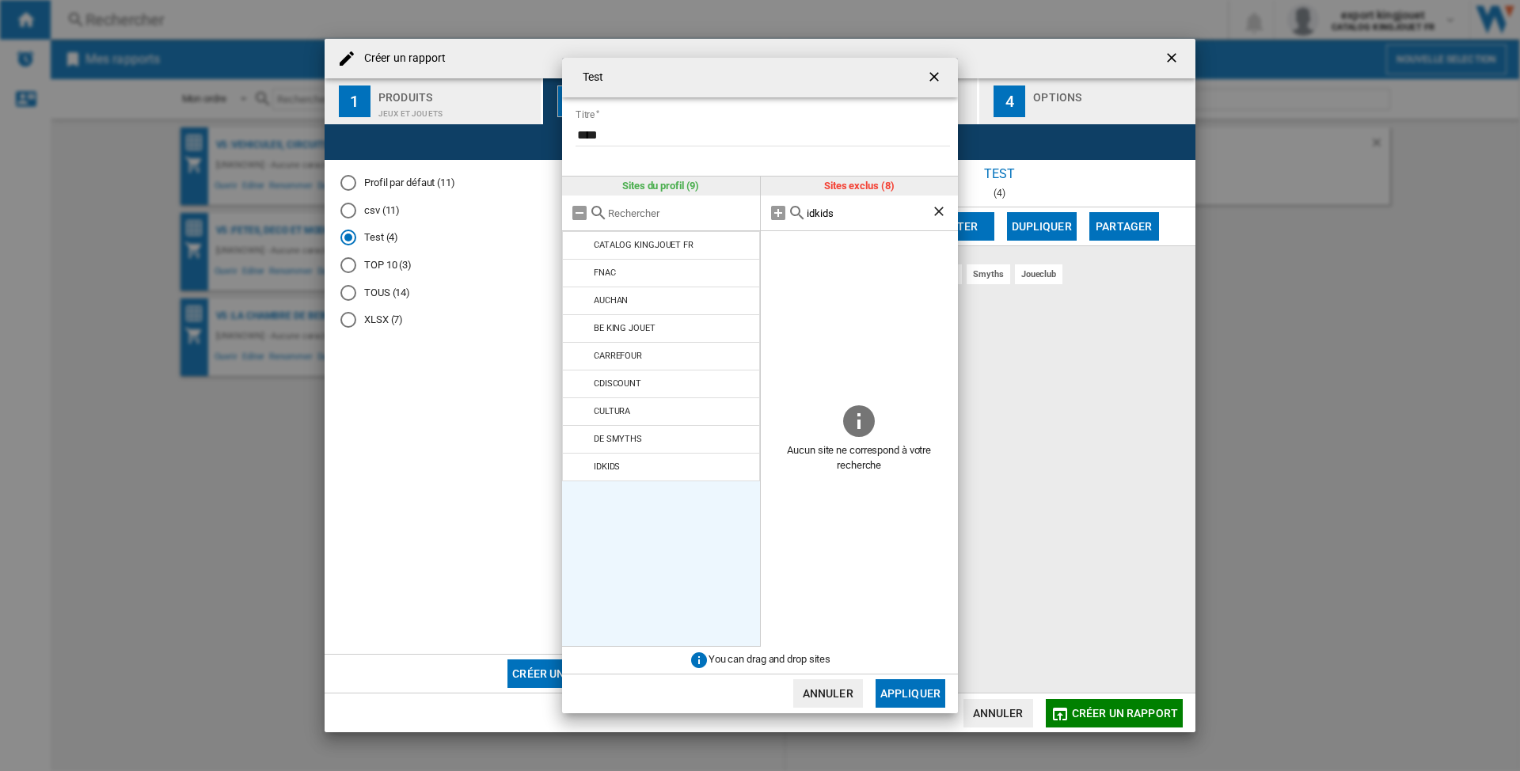
click at [939, 207] on ng-md-icon "Effacer la recherche" at bounding box center [940, 212] width 19 height 19
click at [850, 210] on input "text" at bounding box center [879, 213] width 144 height 12
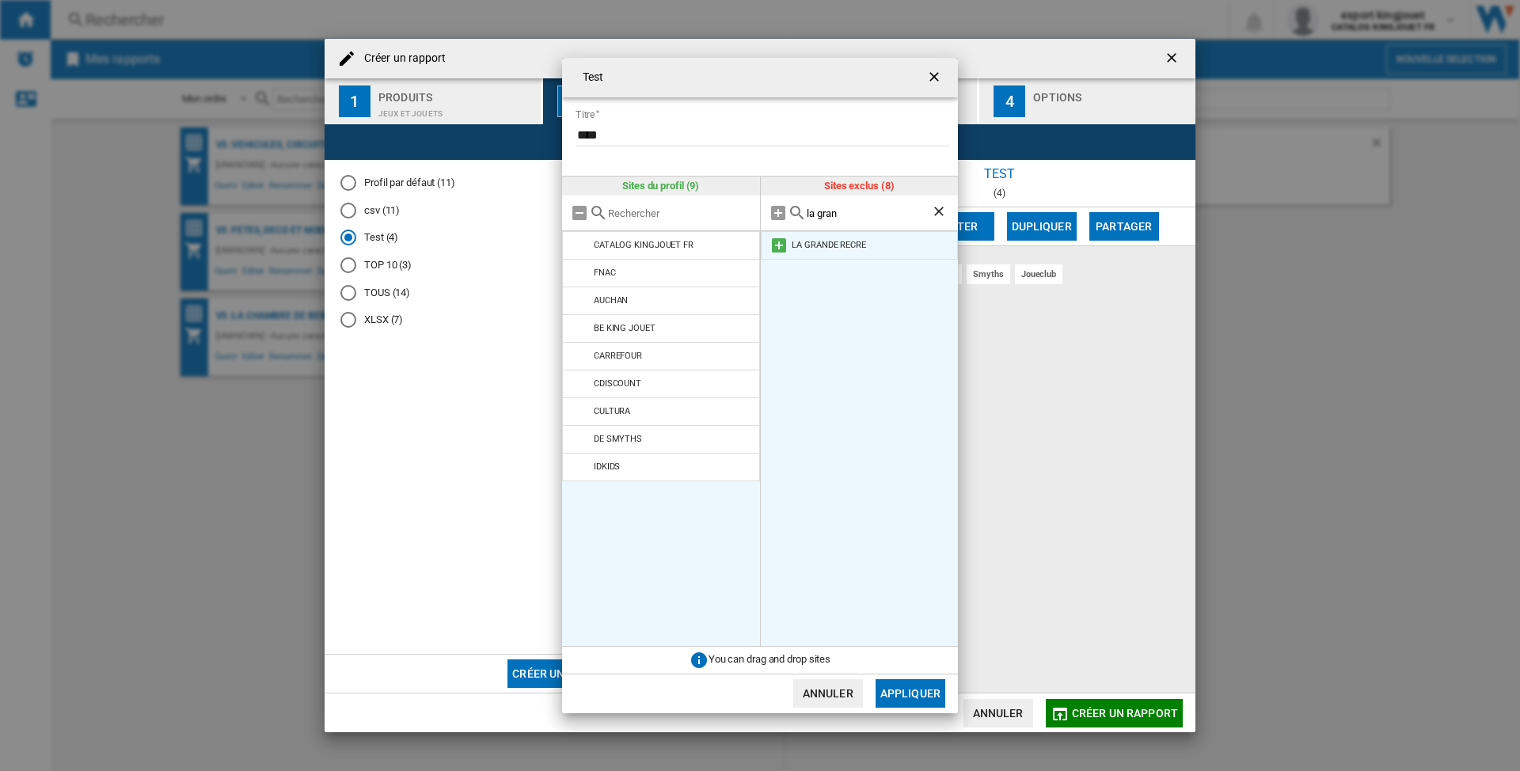
type input "la gran"
click at [777, 247] on md-icon at bounding box center [779, 245] width 19 height 19
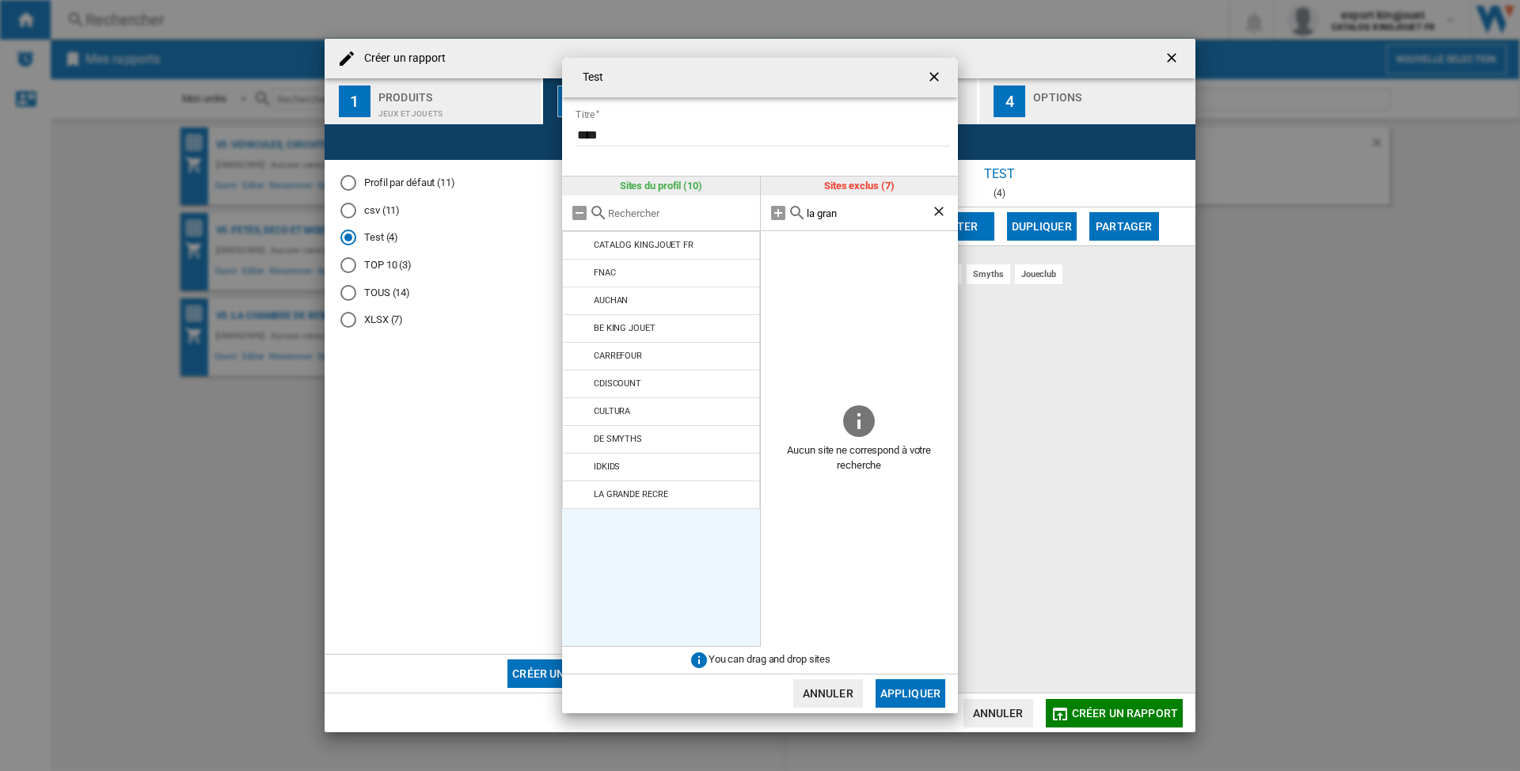
click at [935, 210] on ng-md-icon "Effacer la recherche" at bounding box center [940, 212] width 19 height 19
click at [844, 216] on input "text" at bounding box center [879, 213] width 144 height 12
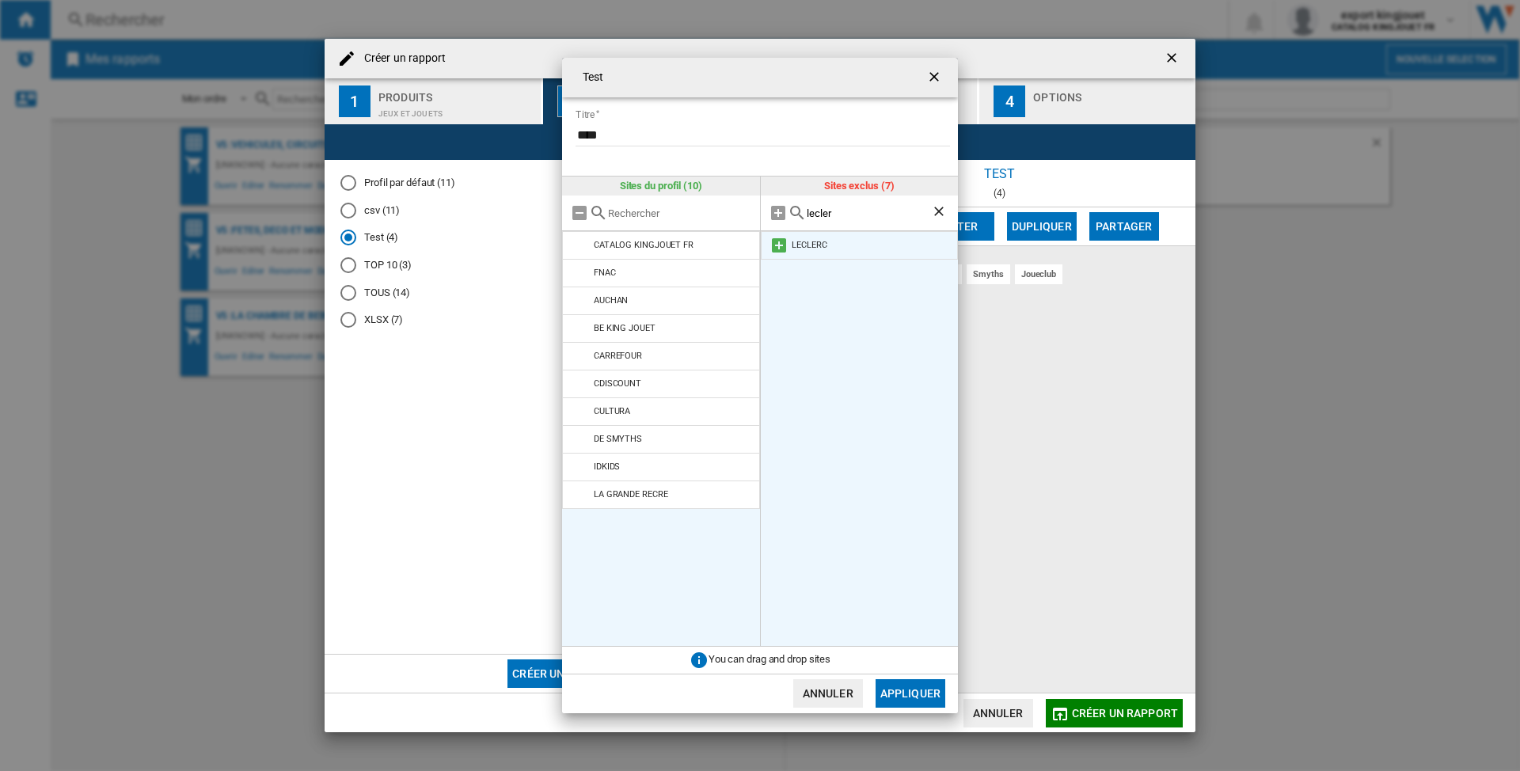
type input "lecler"
click at [778, 245] on md-icon at bounding box center [779, 245] width 19 height 19
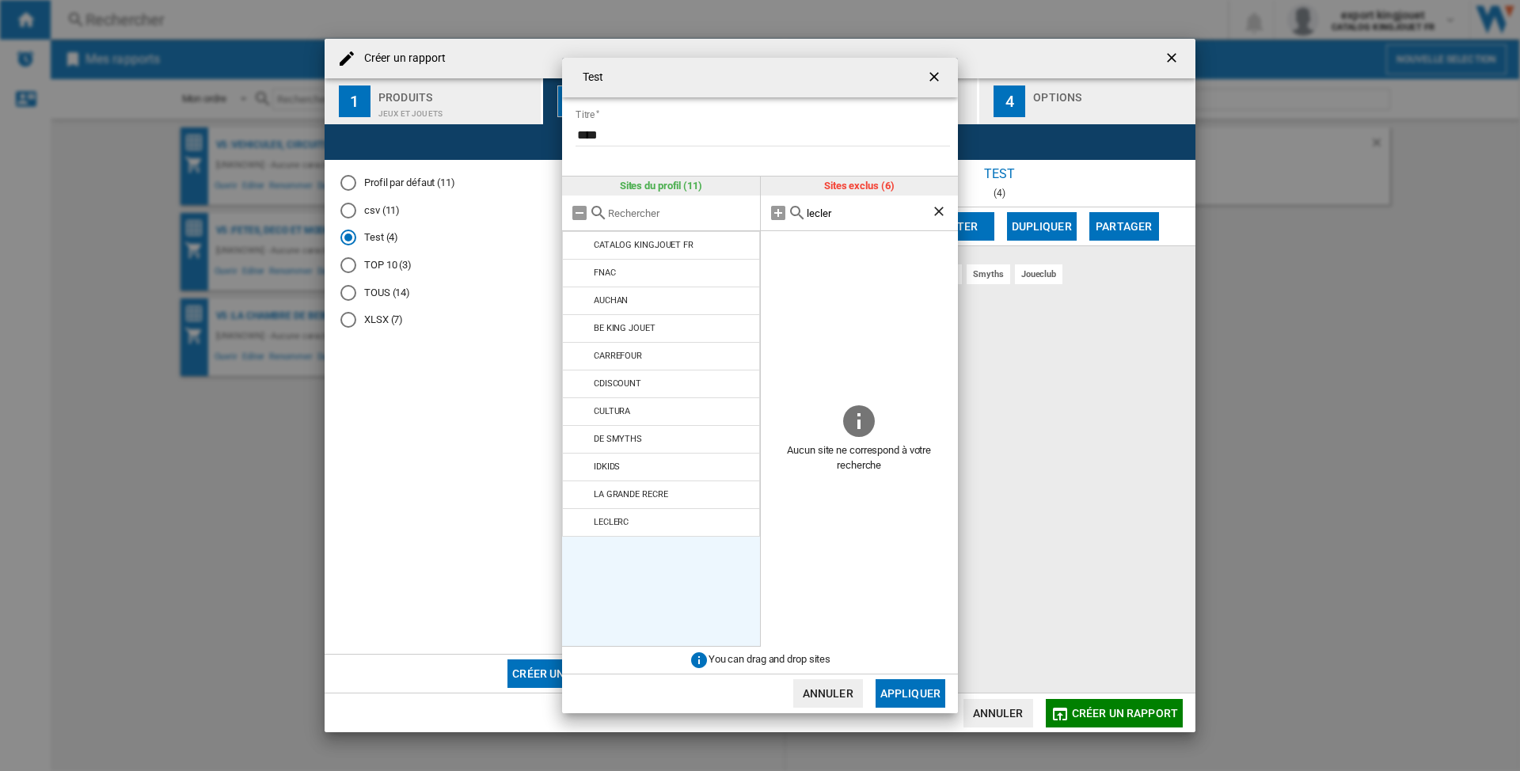
click at [938, 211] on ng-md-icon "Effacer la recherche" at bounding box center [940, 212] width 19 height 19
click at [849, 217] on input "text" at bounding box center [879, 213] width 144 height 12
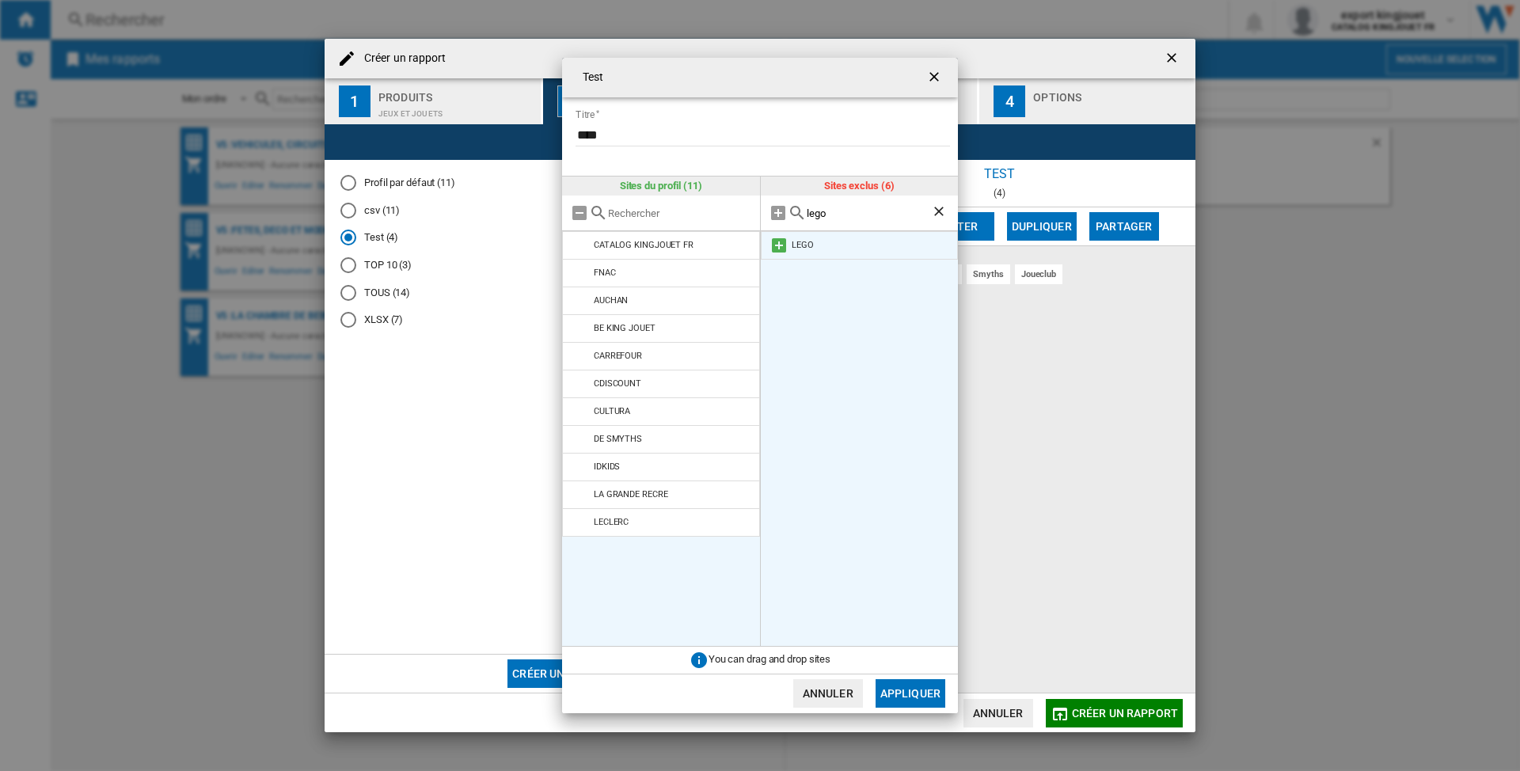
type input "lego"
click at [778, 247] on md-icon at bounding box center [779, 245] width 19 height 19
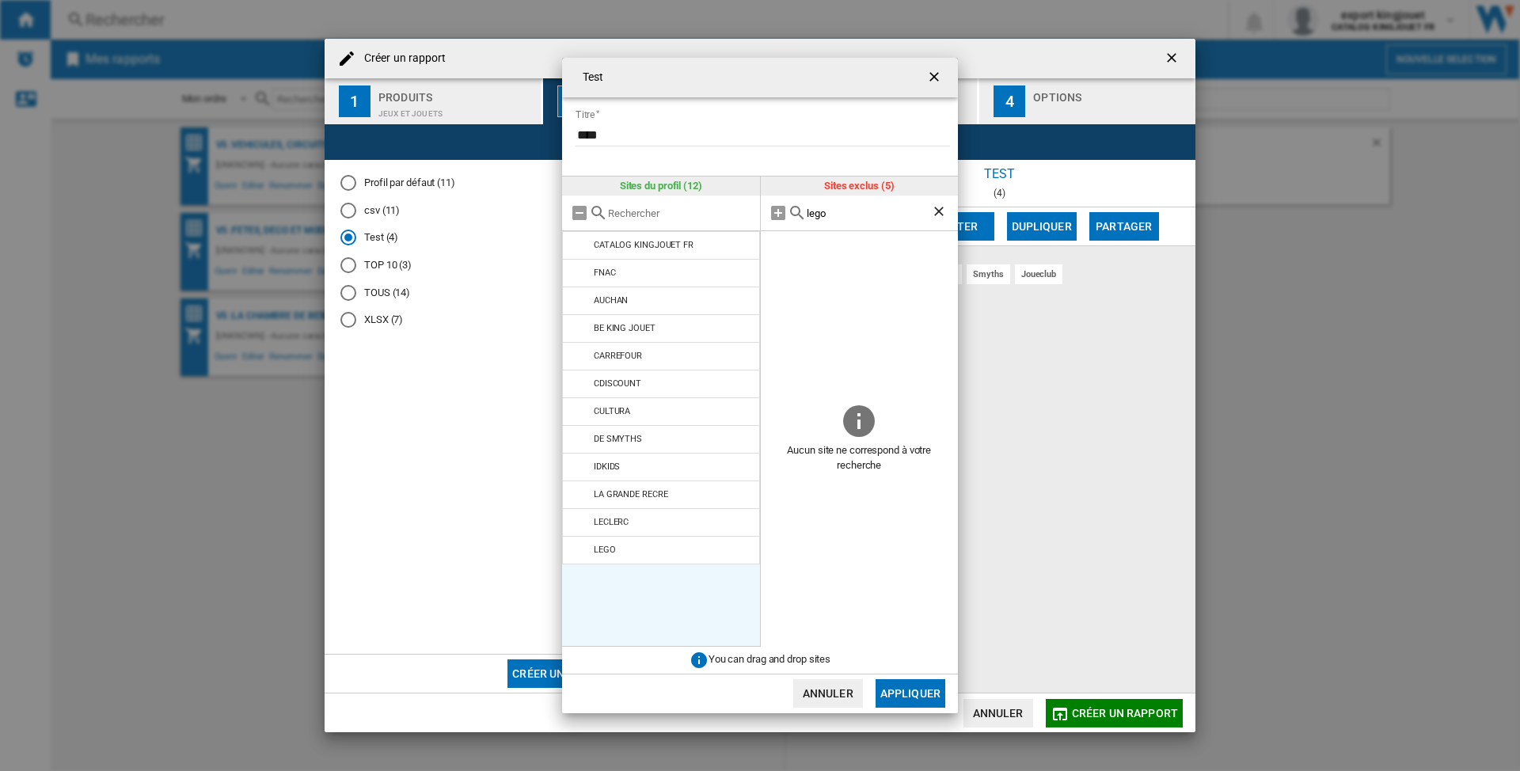
click at [938, 212] on ng-md-icon "Effacer la recherche" at bounding box center [940, 212] width 19 height 19
click at [827, 220] on div at bounding box center [860, 214] width 198 height 36
click at [819, 212] on input "text" at bounding box center [879, 213] width 144 height 12
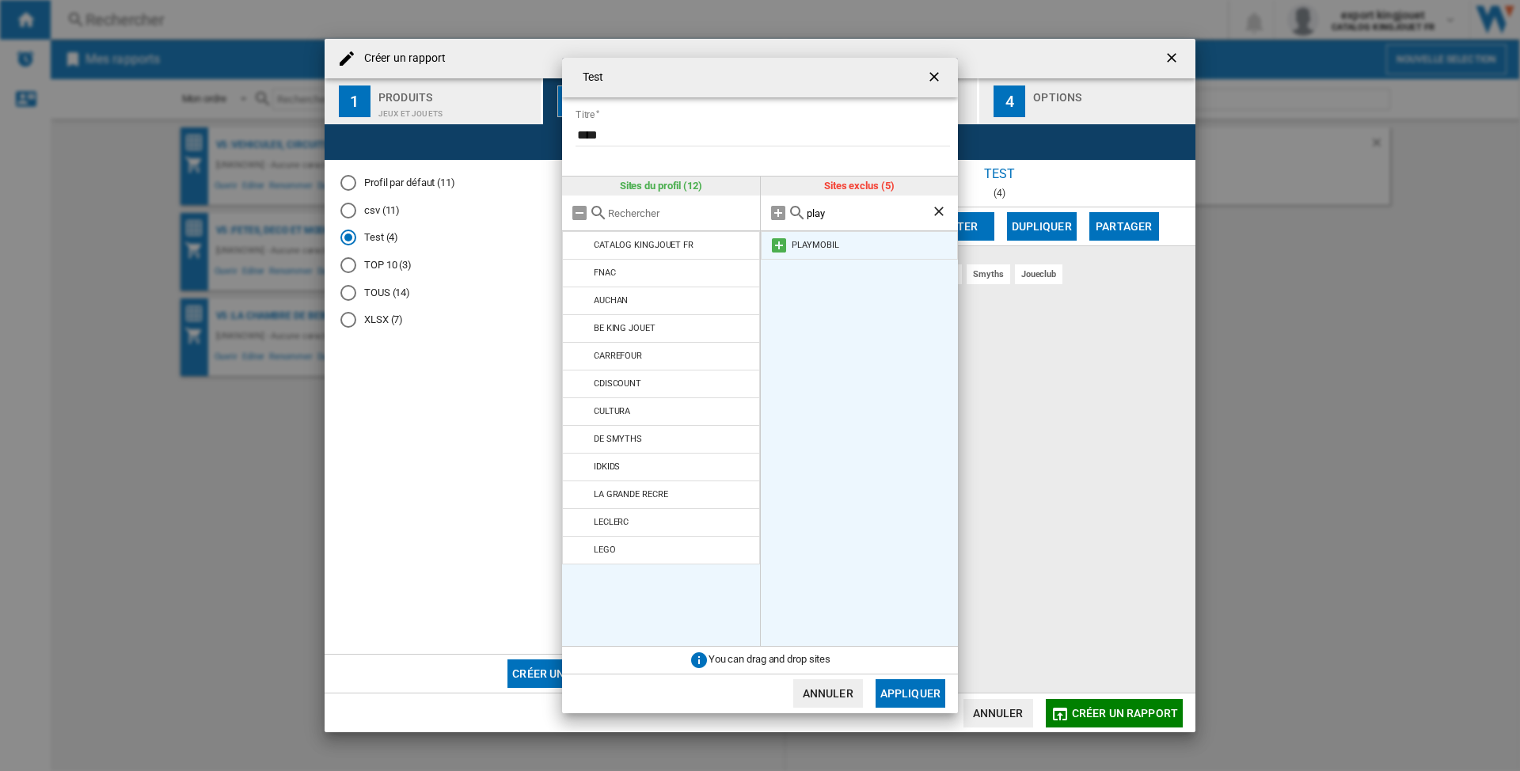
type input "play"
click at [780, 244] on md-icon at bounding box center [779, 245] width 19 height 19
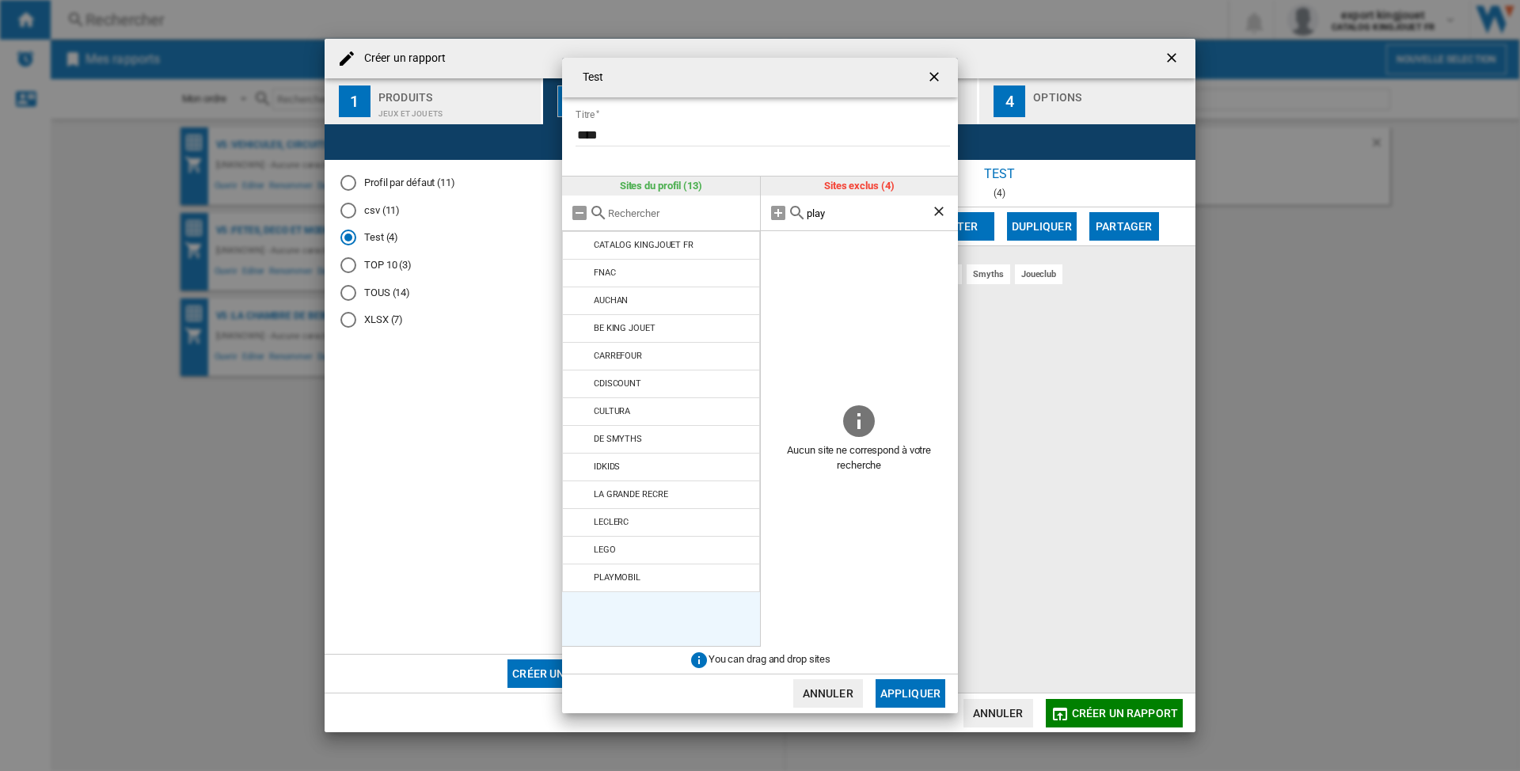
click at [895, 698] on button "Appliquer" at bounding box center [911, 693] width 70 height 29
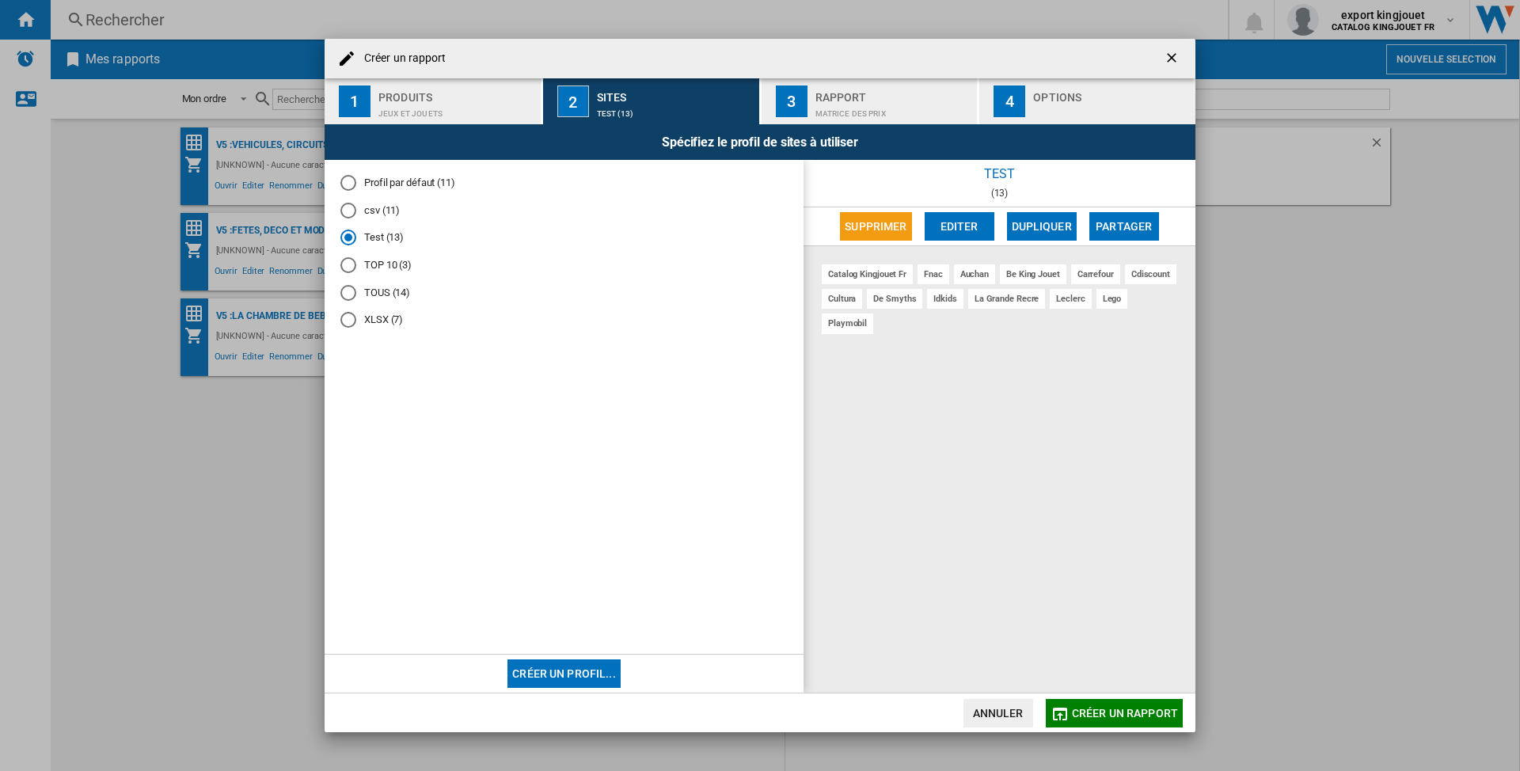
click at [1101, 710] on span "Créer un rapport" at bounding box center [1125, 713] width 106 height 13
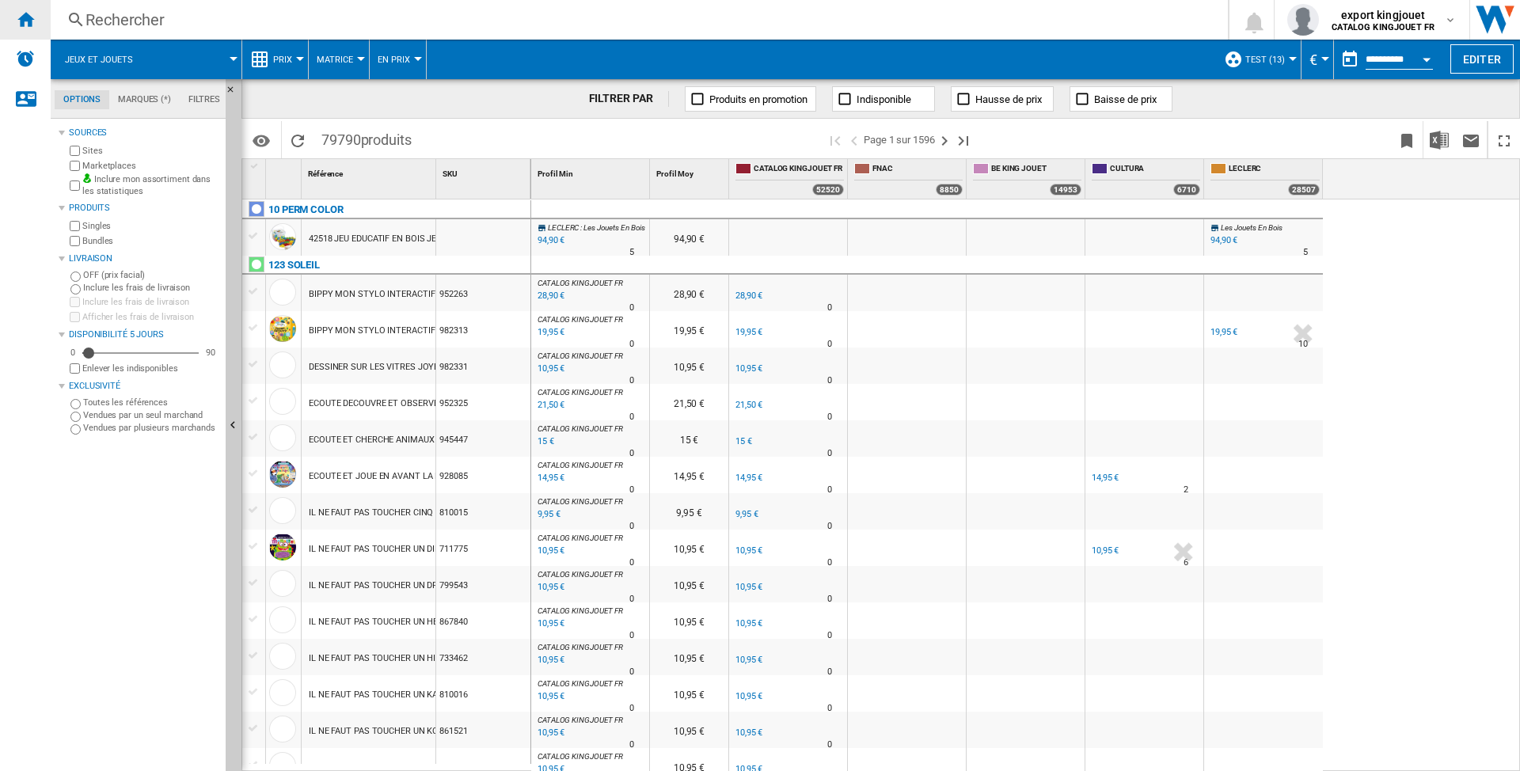
click at [24, 17] on ng-md-icon "Accueil" at bounding box center [25, 19] width 19 height 19
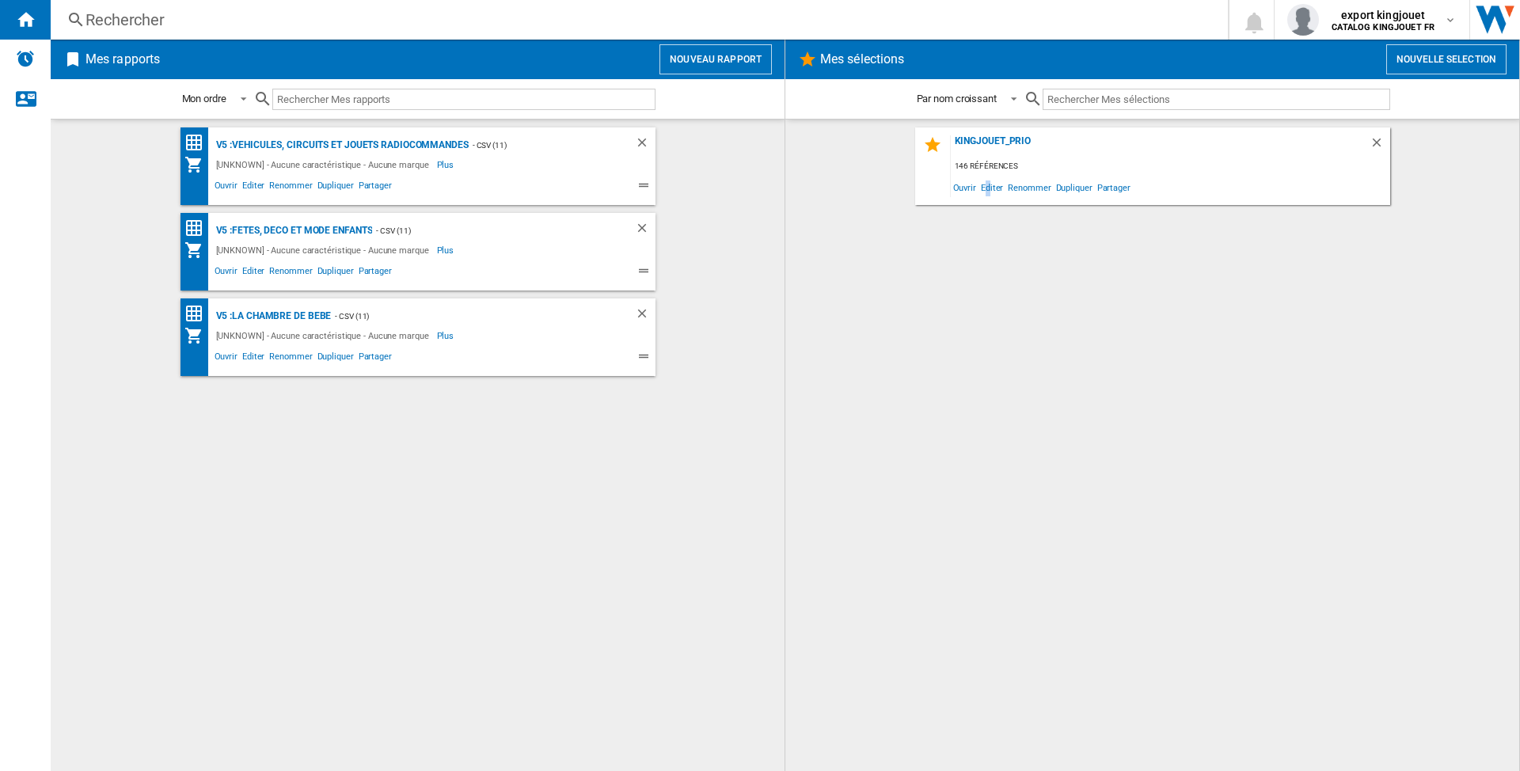
click at [987, 304] on div "kingjouet_prio 146 références Ouvrir Editer Renommer Dupliquer Partager" at bounding box center [1152, 445] width 702 height 636
click at [855, 58] on h2 "Mes sélections" at bounding box center [862, 59] width 90 height 30
click at [1432, 60] on button "Nouvelle selection" at bounding box center [1446, 59] width 120 height 30
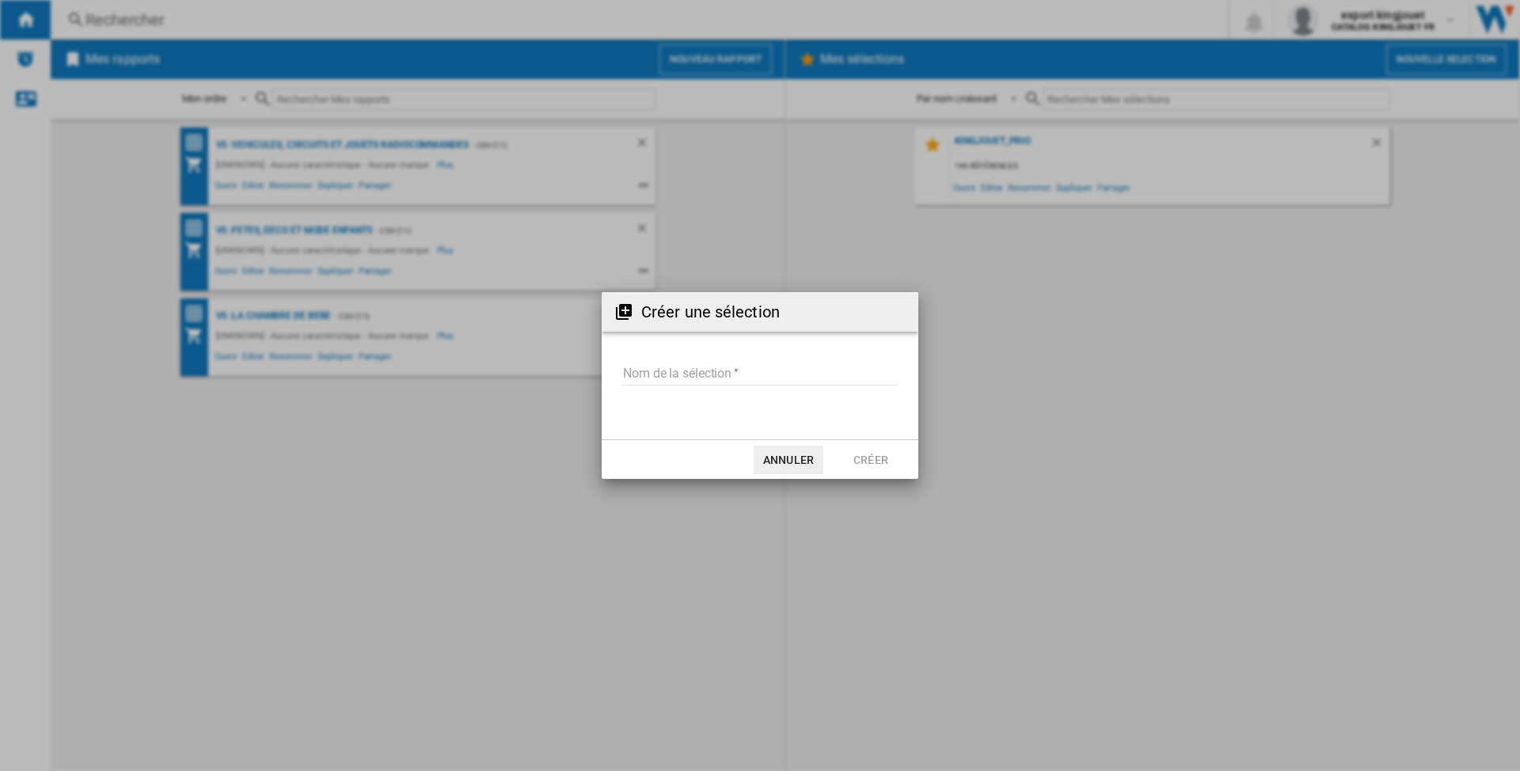
click at [659, 378] on input "Nom de la sélection" at bounding box center [760, 374] width 276 height 24
type input "*****"
click at [878, 457] on button "Créer" at bounding box center [871, 460] width 70 height 29
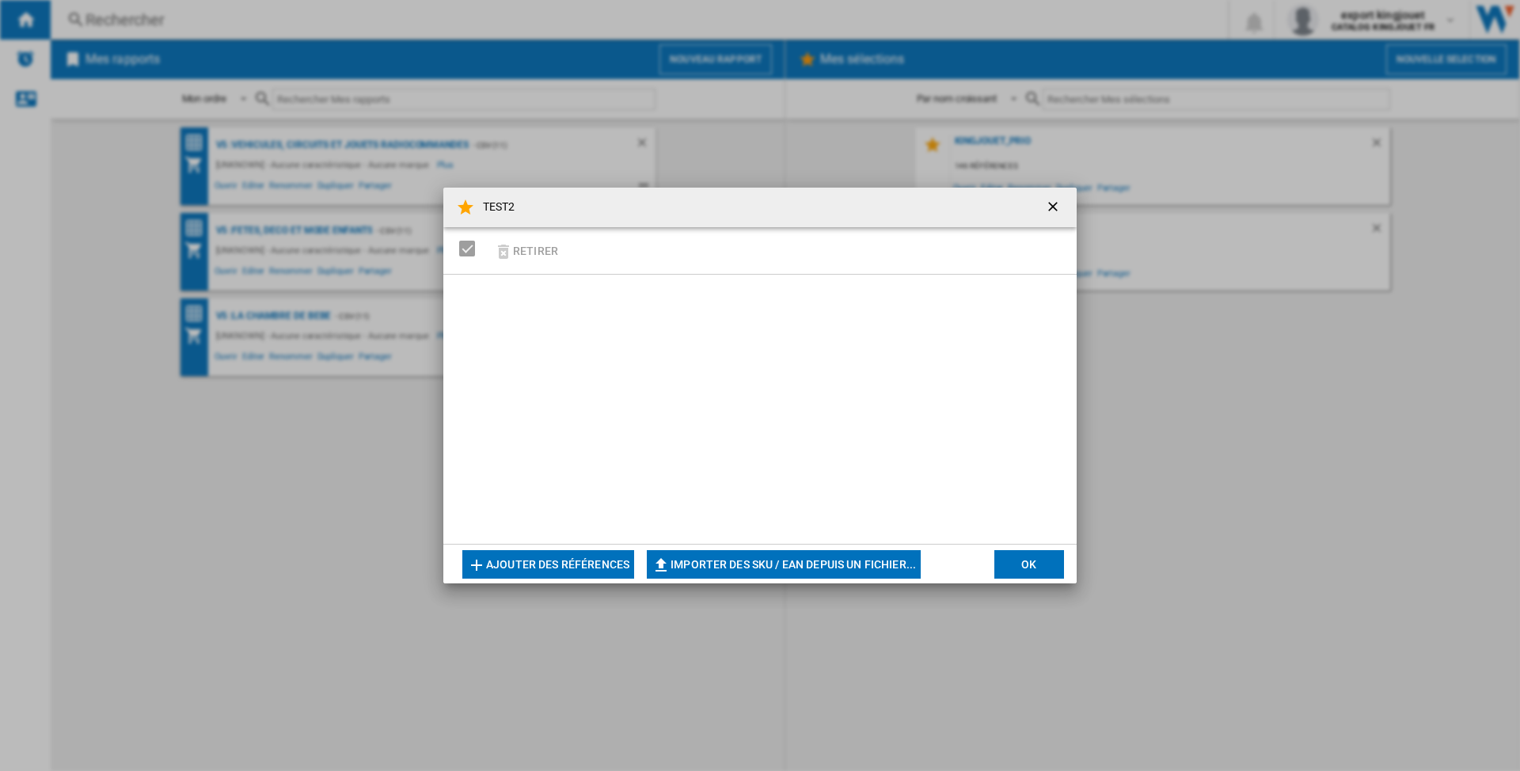
click at [738, 568] on button "Importer des SKU / EAN depuis un fichier..." at bounding box center [784, 564] width 274 height 29
type input "**********"
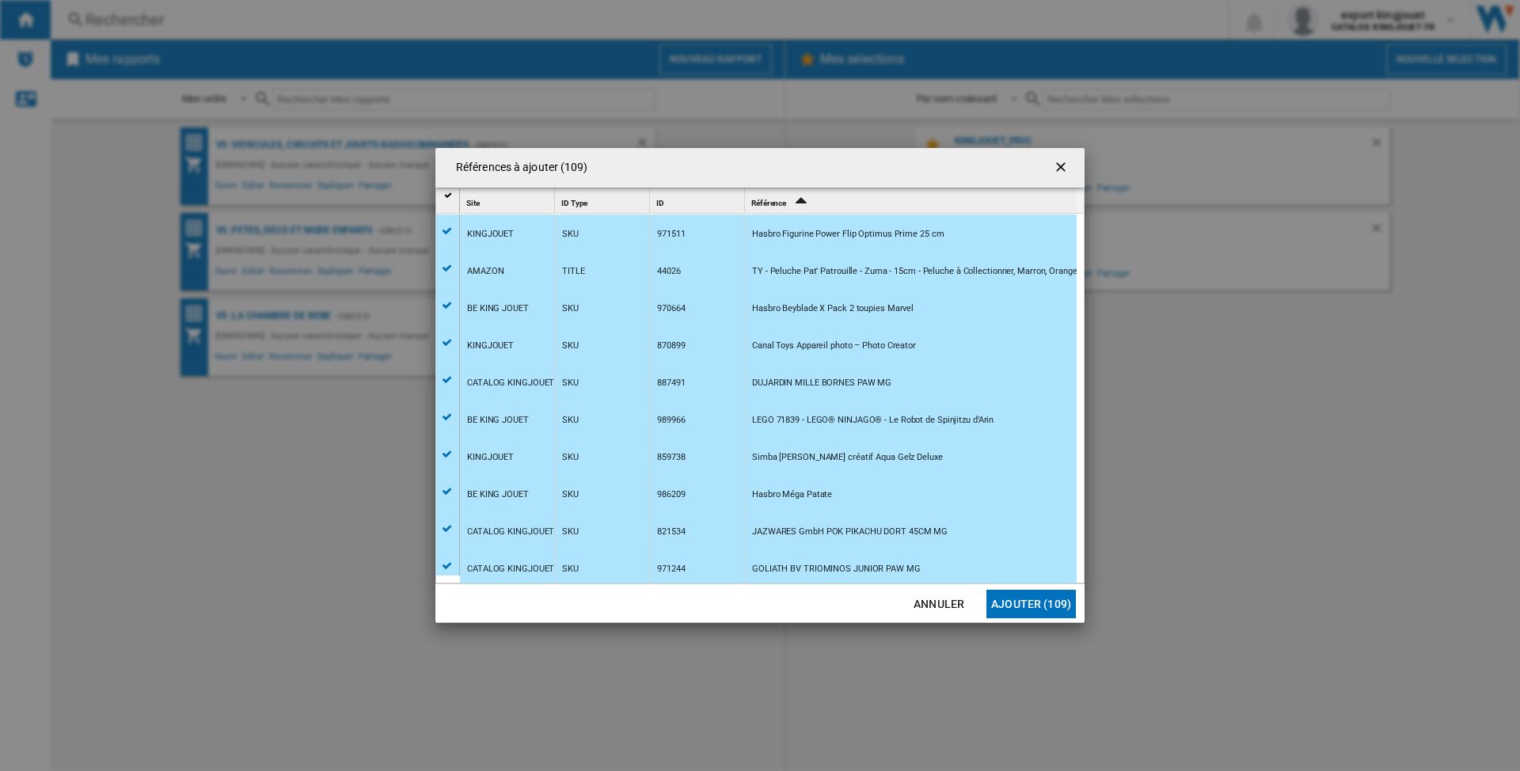
drag, startPoint x: 786, startPoint y: 160, endPoint x: 774, endPoint y: 276, distance: 116.3
click at [774, 276] on md-dialog-content "Références à ajouter (109) Site 1 ID Type 1 ID 1 Référence 2 KINGJOUET SKU 9715…" at bounding box center [759, 385] width 649 height 475
click at [1031, 603] on button "Ajouter (109)" at bounding box center [1031, 604] width 89 height 29
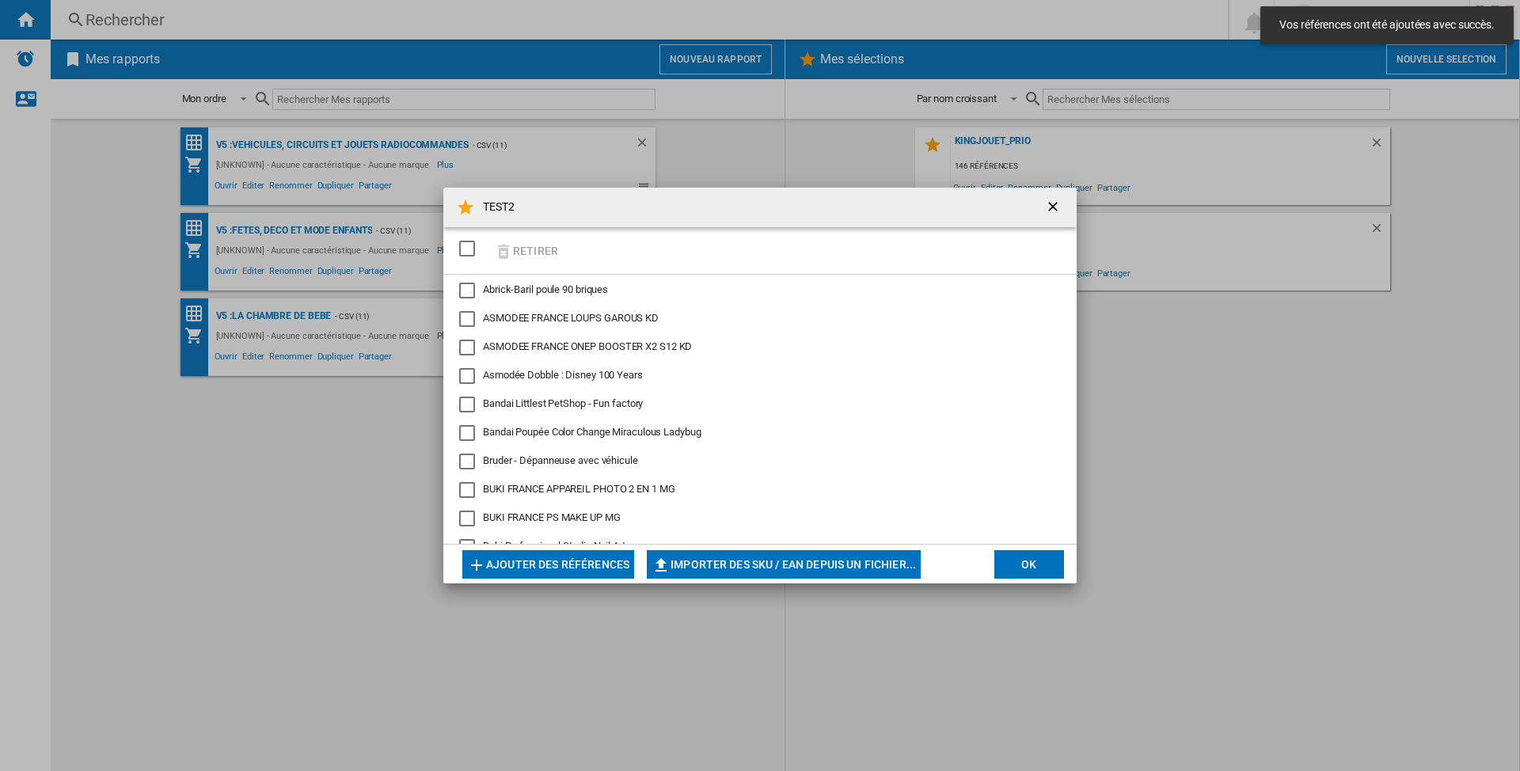
click at [1020, 565] on button "OK" at bounding box center [1030, 564] width 70 height 29
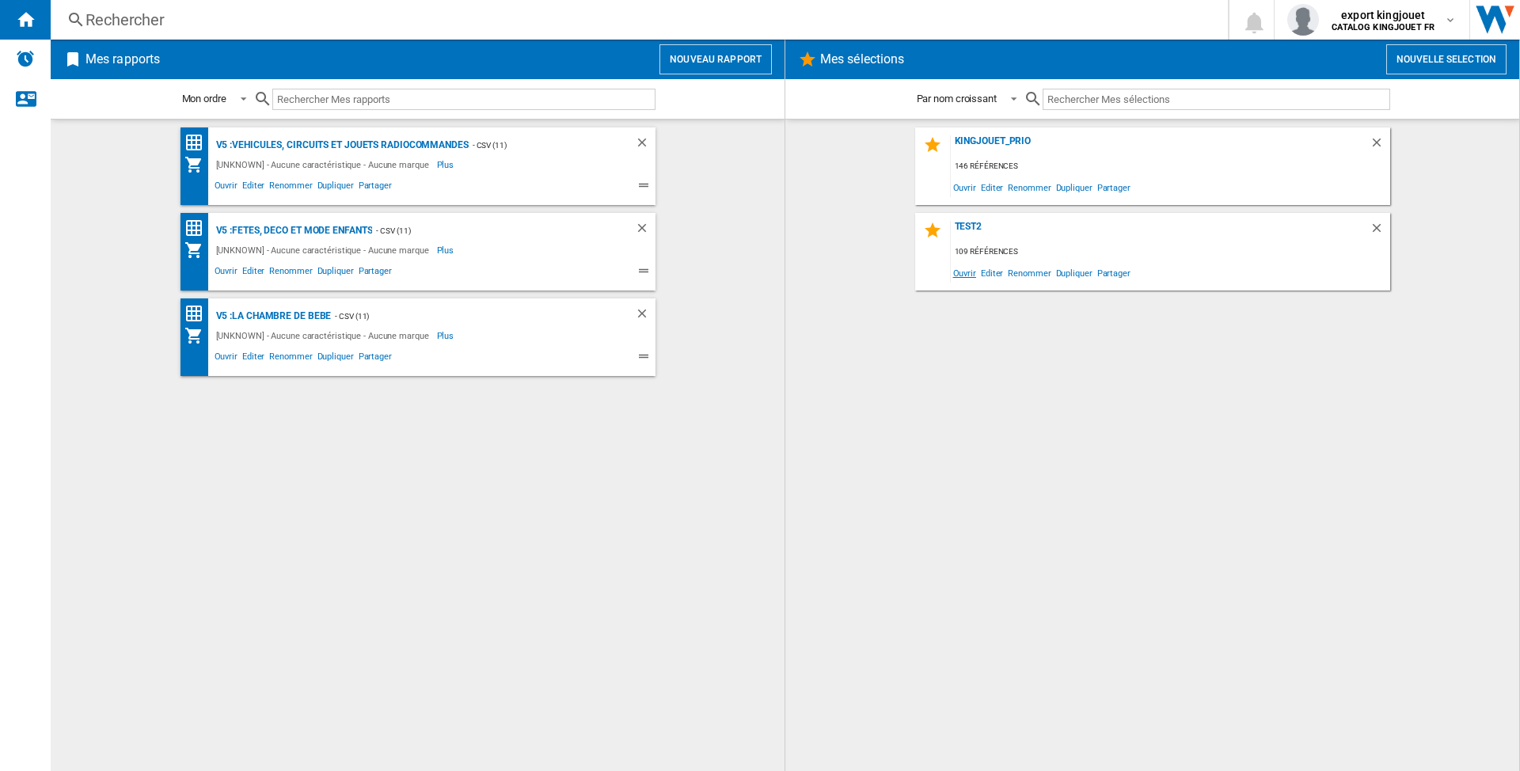
click at [967, 274] on span "Ouvrir" at bounding box center [965, 272] width 28 height 21
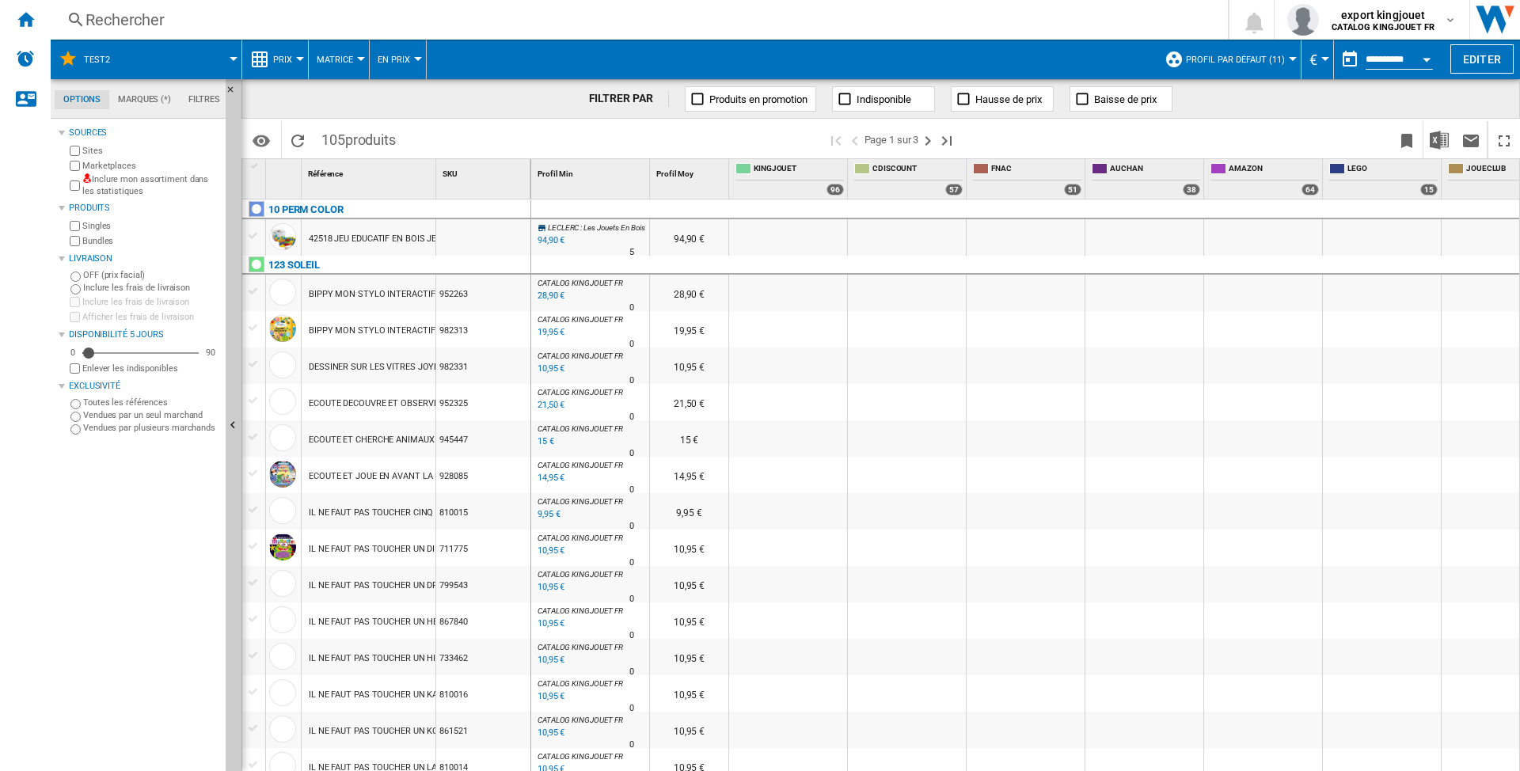
click at [1289, 58] on div at bounding box center [1293, 59] width 8 height 4
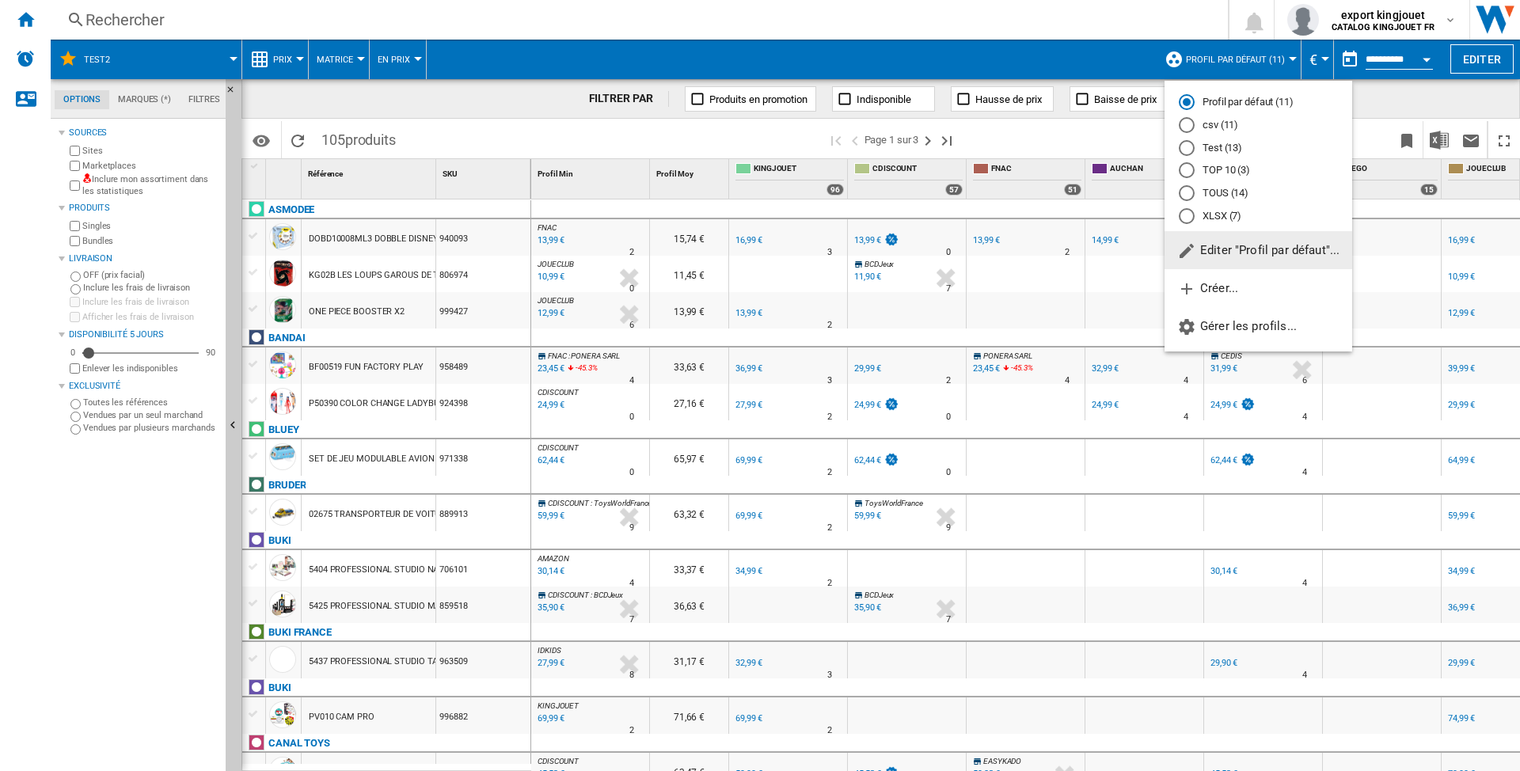
click at [1230, 149] on md-radio-button "Test (13)" at bounding box center [1258, 147] width 159 height 15
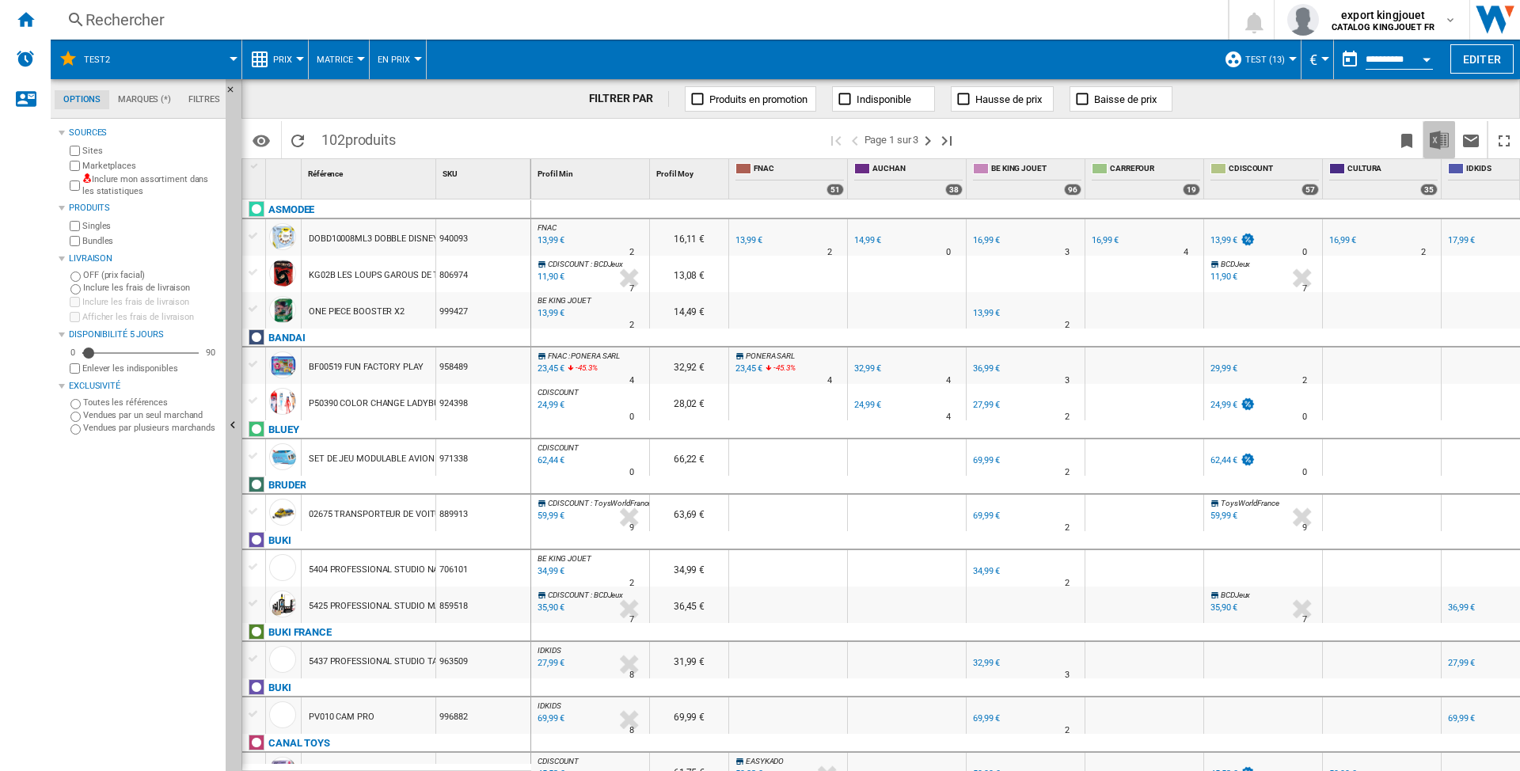
click at [1436, 135] on img "Télécharger au format Excel" at bounding box center [1439, 140] width 19 height 19
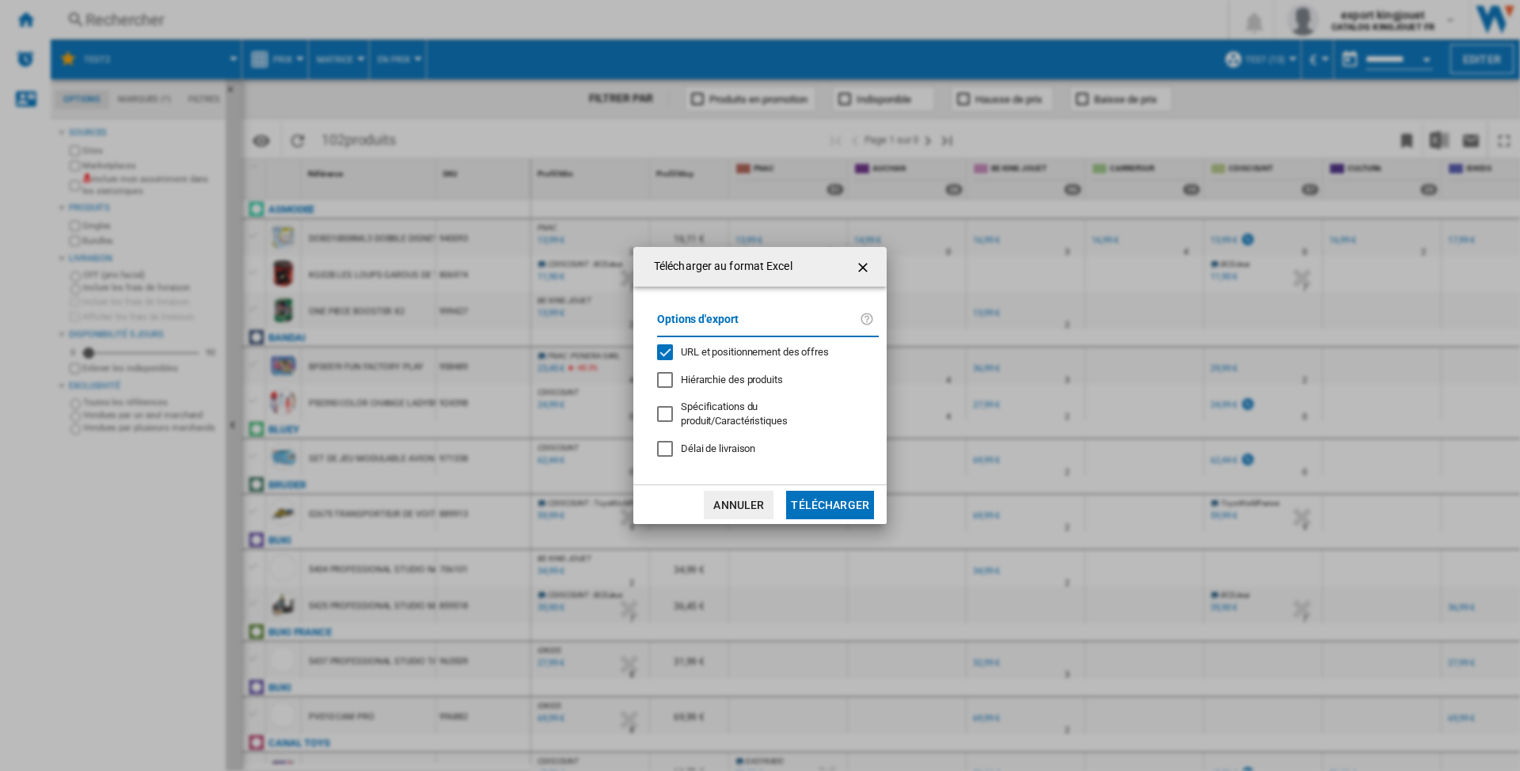
click at [706, 358] on span "URL et positionnement des offres" at bounding box center [755, 352] width 148 height 12
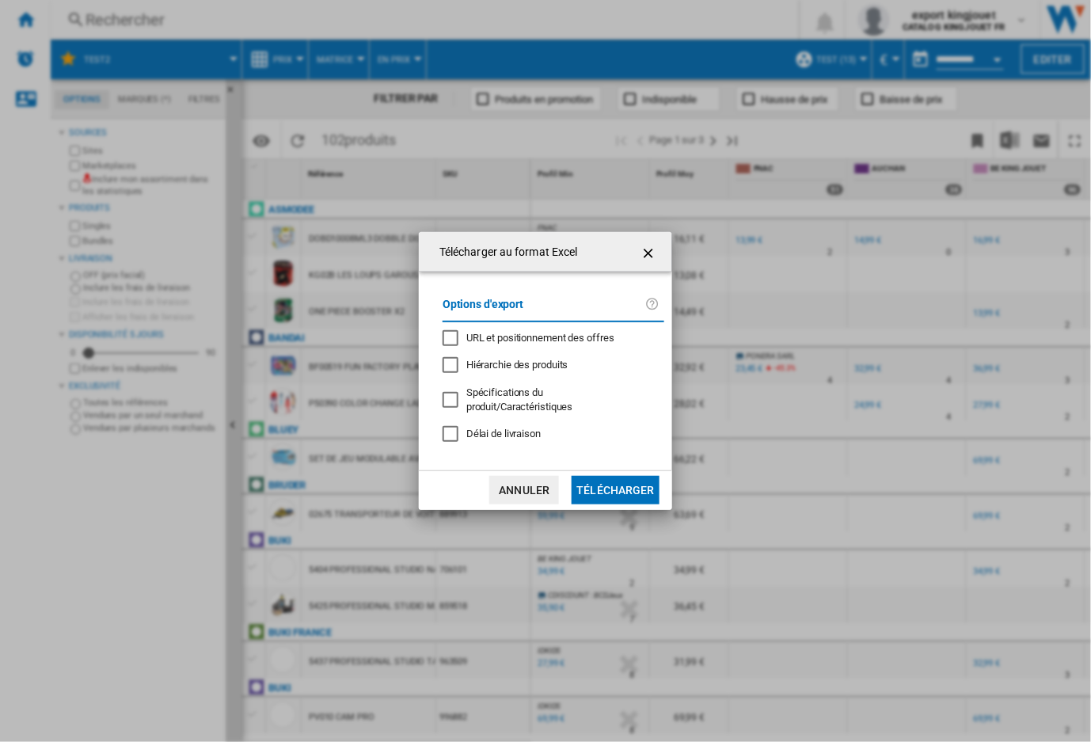
click at [622, 486] on button "Télécharger" at bounding box center [616, 490] width 88 height 29
